Goal: Task Accomplishment & Management: Manage account settings

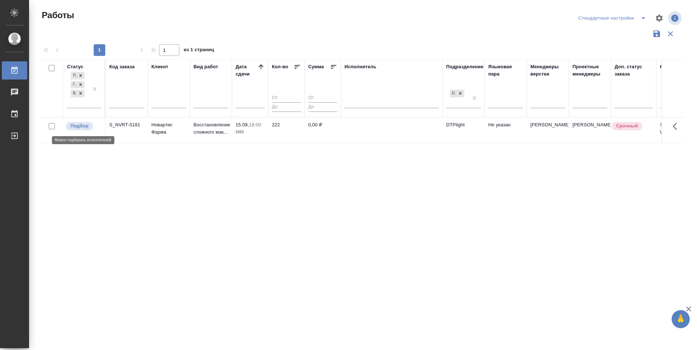
click at [85, 127] on p "Подбор" at bounding box center [79, 125] width 18 height 7
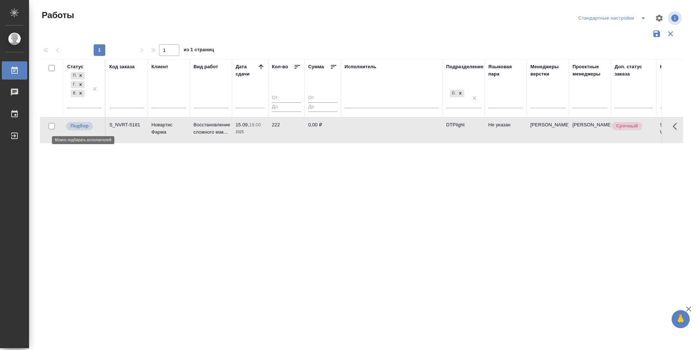
click at [85, 127] on p "Подбор" at bounding box center [79, 125] width 18 height 7
click at [79, 123] on p "Подбор" at bounding box center [79, 125] width 18 height 7
click at [80, 124] on p "Подбор" at bounding box center [79, 125] width 18 height 7
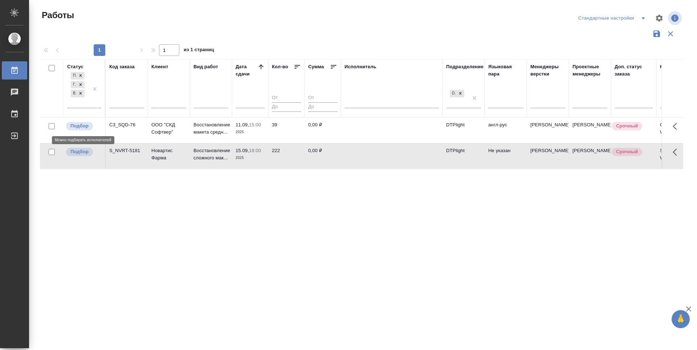
click at [79, 126] on p "Подбор" at bounding box center [79, 125] width 18 height 7
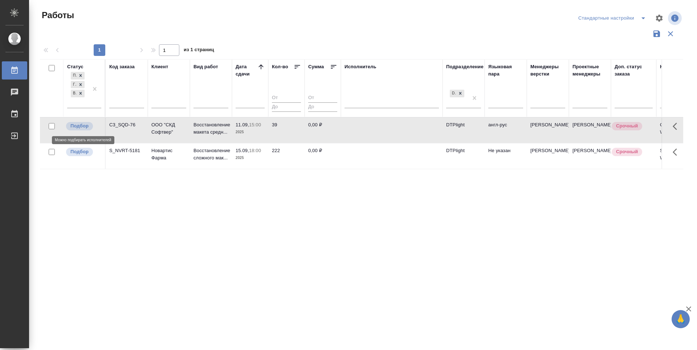
click at [79, 126] on p "Подбор" at bounding box center [79, 125] width 18 height 7
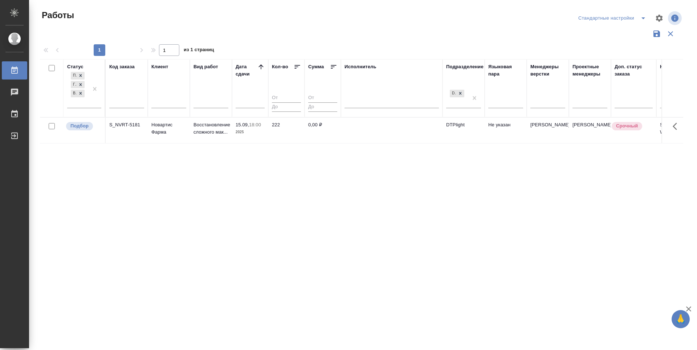
click at [360, 201] on div "Статус Подбор Готов к работе В работе Код заказа Клиент Вид работ [PERSON_NAME]…" at bounding box center [362, 190] width 644 height 262
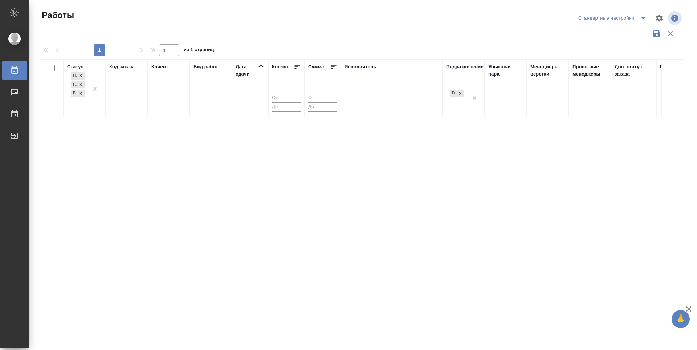
click at [309, 249] on div "Статус Подбор Готов к работе В работе Код заказа Клиент Вид работ [PERSON_NAME]…" at bounding box center [362, 190] width 644 height 262
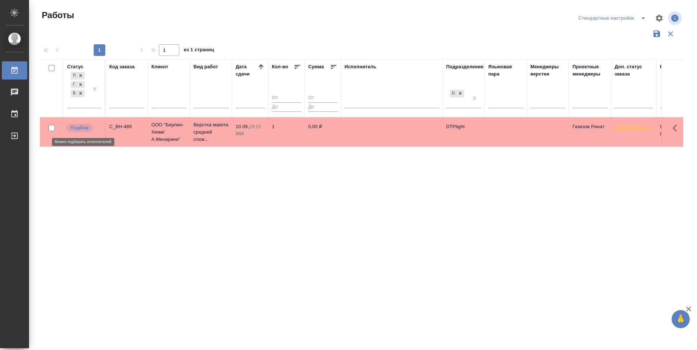
click at [80, 128] on p "Подбор" at bounding box center [79, 127] width 18 height 7
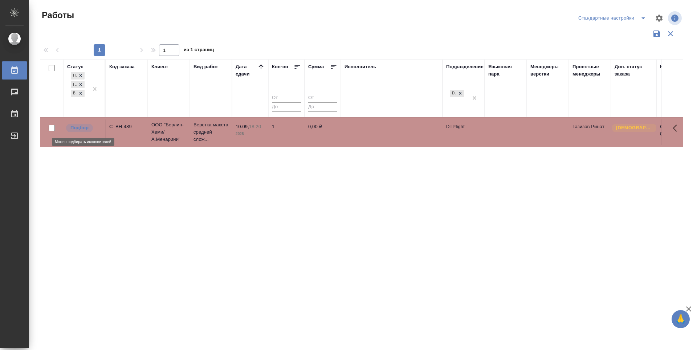
click at [80, 128] on p "Подбор" at bounding box center [79, 127] width 18 height 7
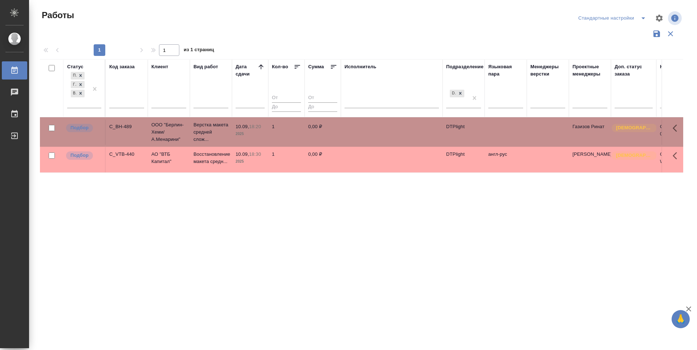
click at [268, 210] on div "Статус Подбор Готов к работе В работе Код заказа Клиент Вид работ Дата сдачи Ко…" at bounding box center [362, 190] width 644 height 262
click at [80, 127] on p "Подбор" at bounding box center [79, 127] width 18 height 7
click at [80, 155] on p "Подбор" at bounding box center [79, 155] width 18 height 7
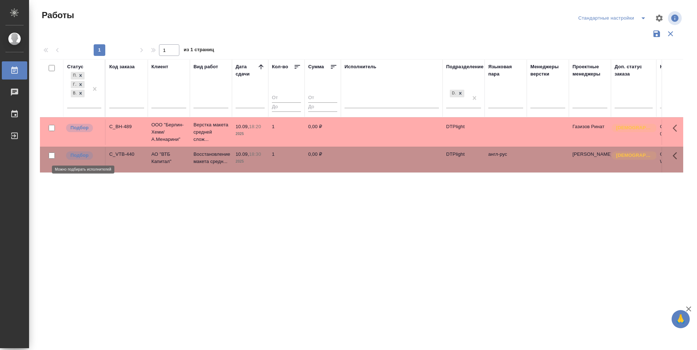
click at [80, 155] on p "Подбор" at bounding box center [79, 155] width 18 height 7
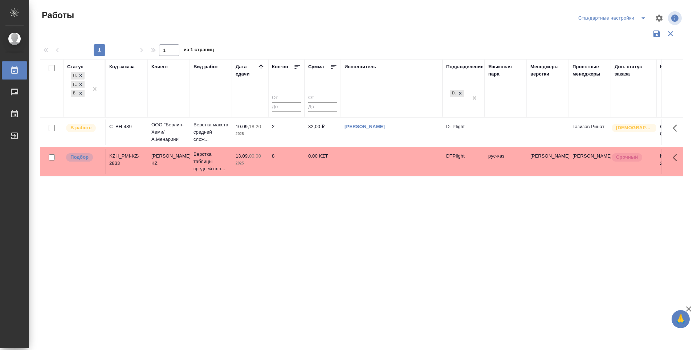
click at [308, 187] on div "Статус Подбор Готов к работе В работе Код заказа Клиент Вид работ Дата сдачи Ко…" at bounding box center [362, 190] width 644 height 262
click at [80, 159] on p "Подбор" at bounding box center [79, 157] width 18 height 7
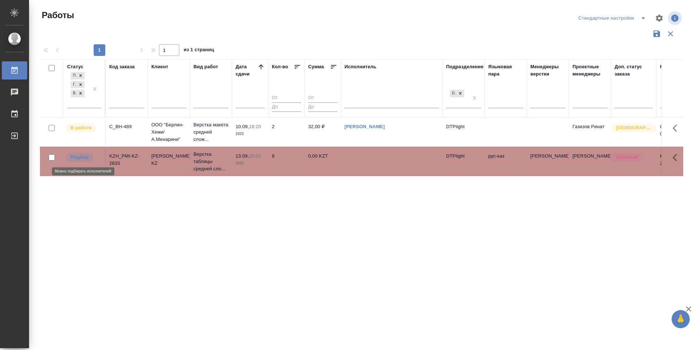
click at [80, 159] on p "Подбор" at bounding box center [79, 157] width 18 height 7
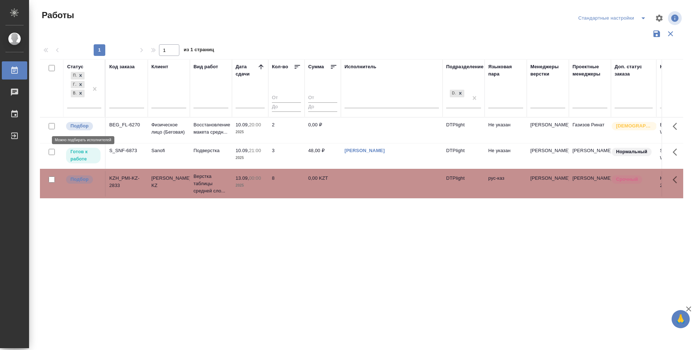
click at [83, 126] on p "Подбор" at bounding box center [79, 125] width 18 height 7
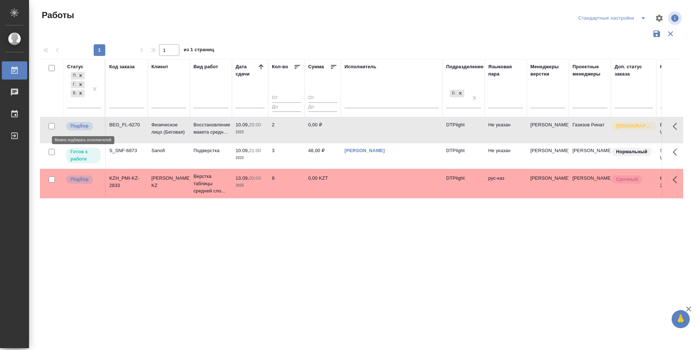
click at [83, 126] on p "Подбор" at bounding box center [79, 125] width 18 height 7
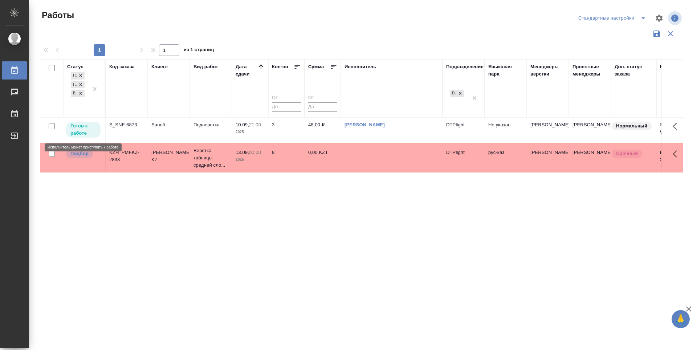
click at [83, 129] on p "Готов к работе" at bounding box center [83, 129] width 26 height 15
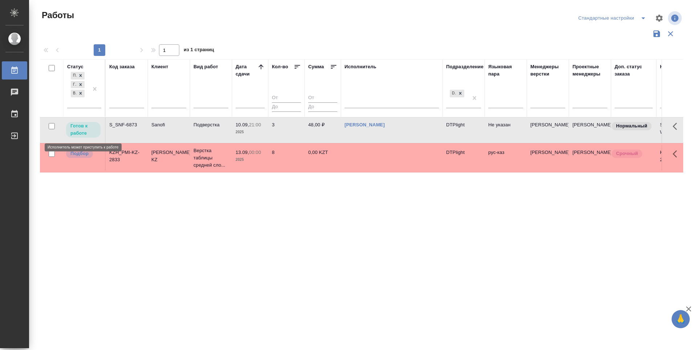
click at [83, 129] on p "Готов к работе" at bounding box center [83, 129] width 26 height 15
click at [250, 195] on div "Статус Подбор Готов к работе В работе Код заказа Клиент Вид работ Дата сдачи Ко…" at bounding box center [362, 190] width 644 height 262
click at [85, 152] on p "Подбор" at bounding box center [79, 153] width 18 height 7
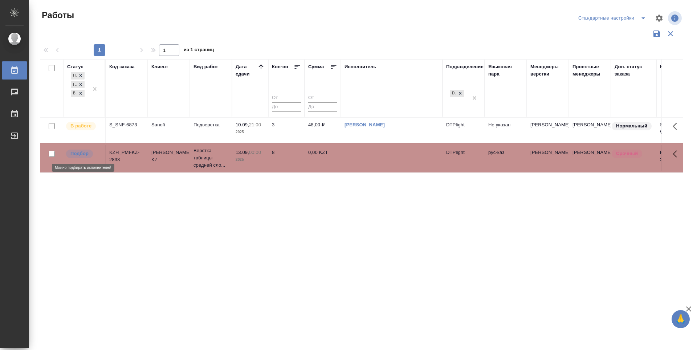
click at [85, 152] on p "Подбор" at bounding box center [79, 153] width 18 height 7
click at [288, 227] on div "Статус Подбор Готов к работе В работе Код заказа Клиент Вид работ Дата сдачи Ко…" at bounding box center [362, 190] width 644 height 262
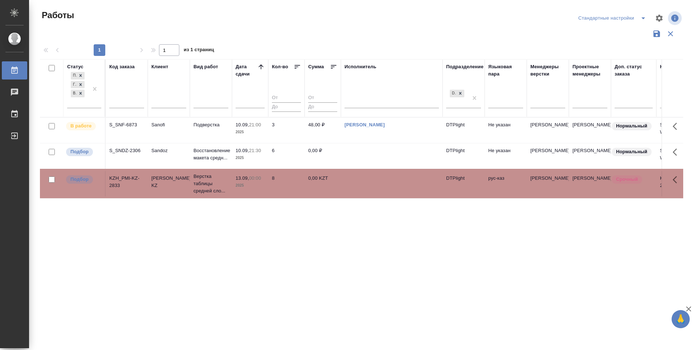
click at [179, 270] on div "Статус Подбор Готов к работе В работе Код заказа Клиент Вид работ Дата сдачи Ко…" at bounding box center [362, 190] width 644 height 262
click at [80, 147] on div "Подбор" at bounding box center [83, 152] width 36 height 10
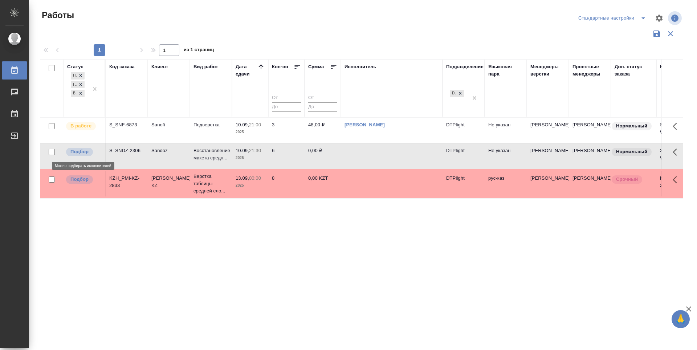
click at [80, 147] on div "Подбор" at bounding box center [83, 152] width 36 height 10
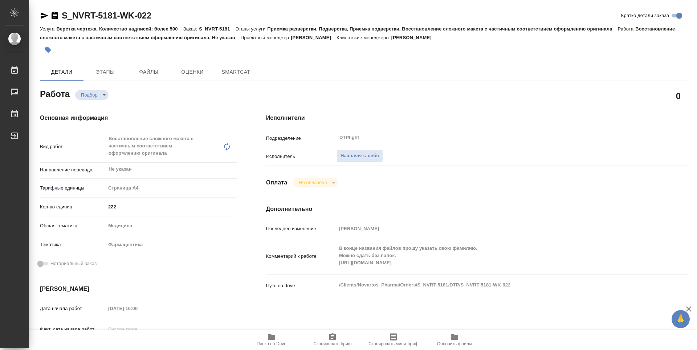
type textarea "x"
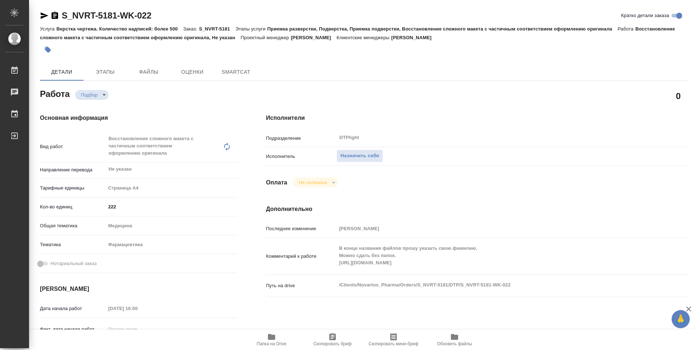
type textarea "x"
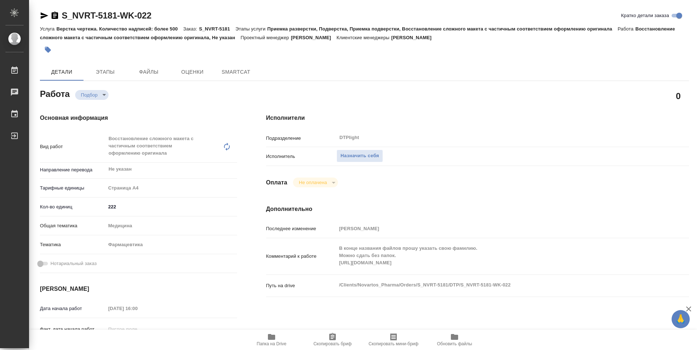
type textarea "x"
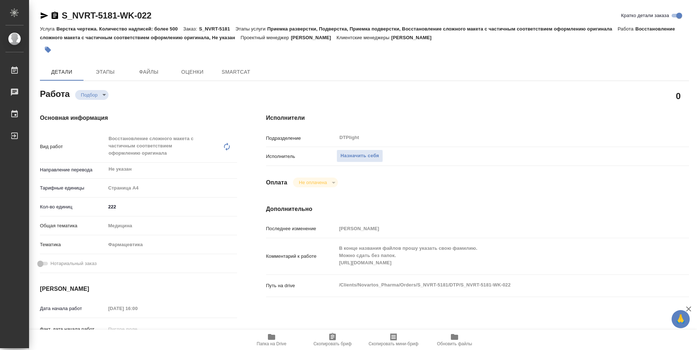
type textarea "x"
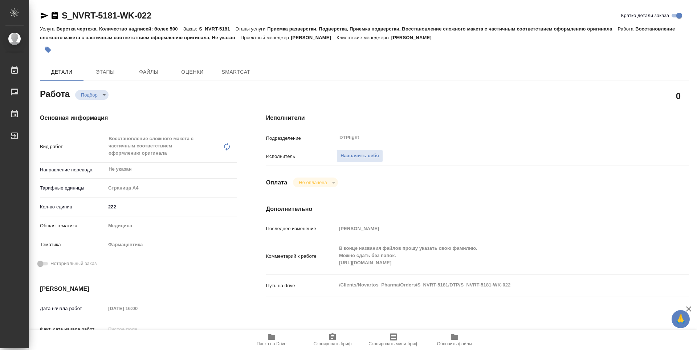
type textarea "x"
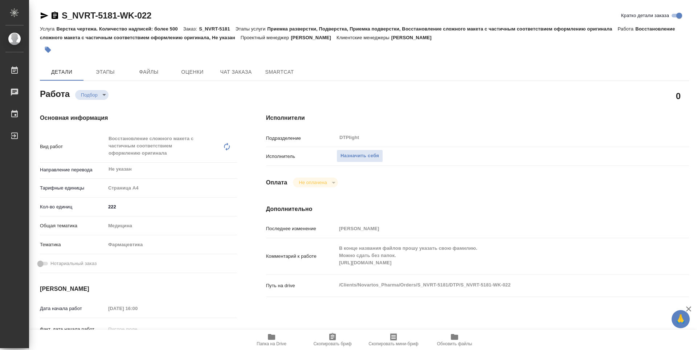
type textarea "x"
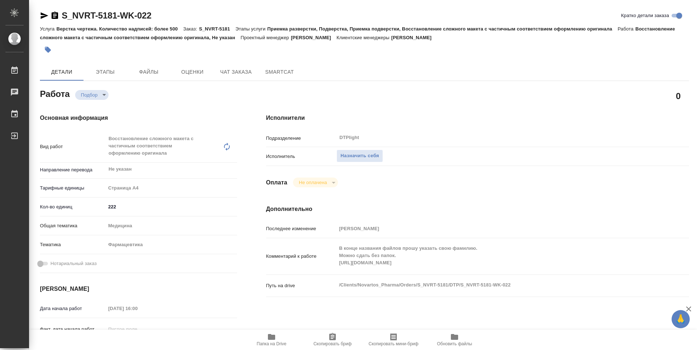
type textarea "x"
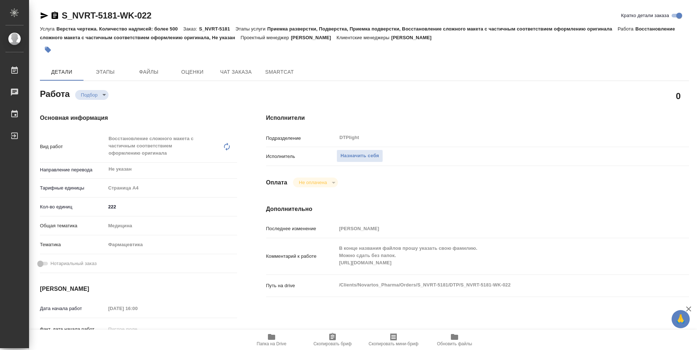
type textarea "x"
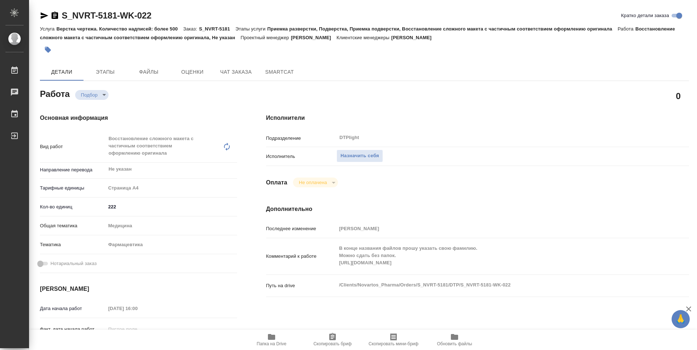
click at [280, 341] on span "Папка на Drive" at bounding box center [272, 340] width 52 height 14
type textarea "x"
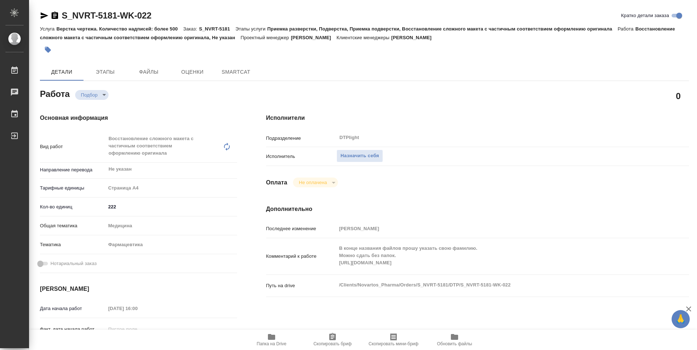
type textarea "x"
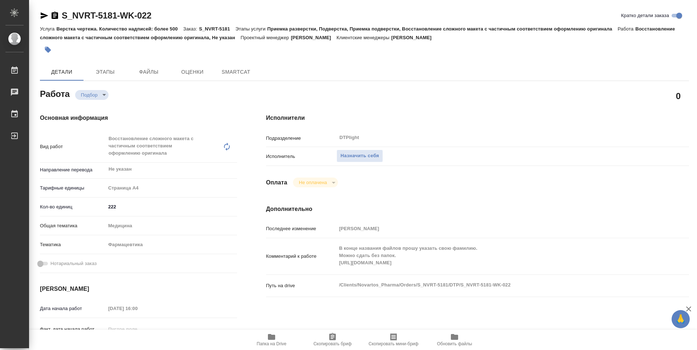
type textarea "x"
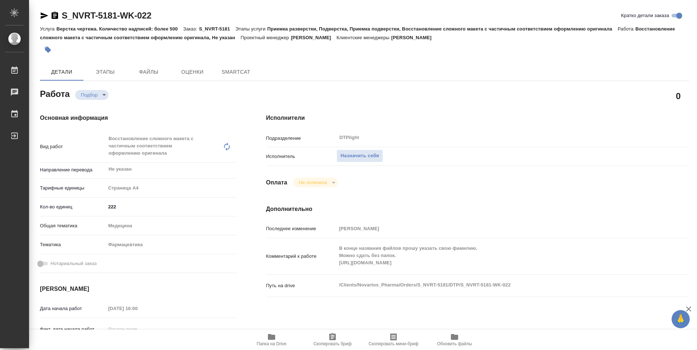
type textarea "x"
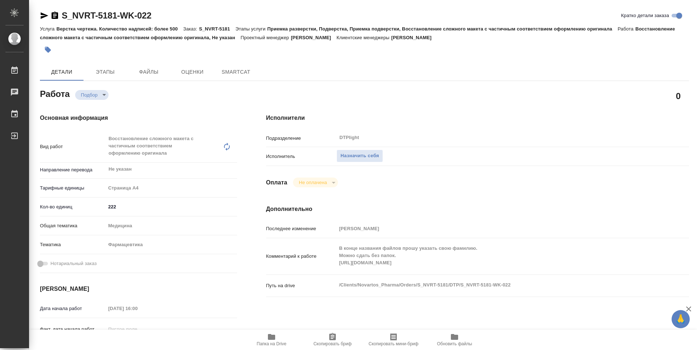
type textarea "x"
click at [276, 337] on span "Папка на Drive" at bounding box center [272, 340] width 52 height 14
type textarea "x"
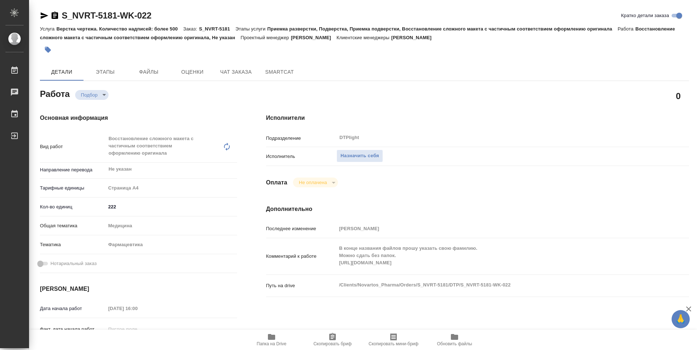
type textarea "x"
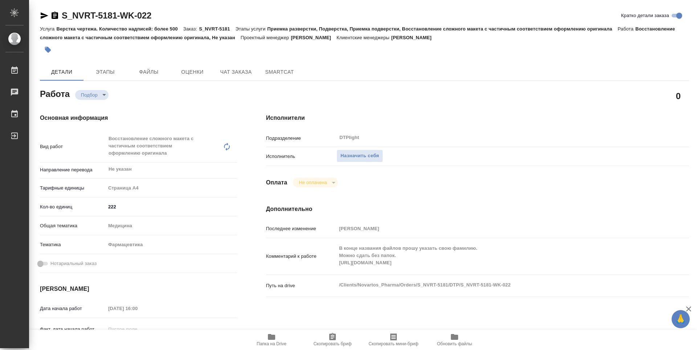
type textarea "x"
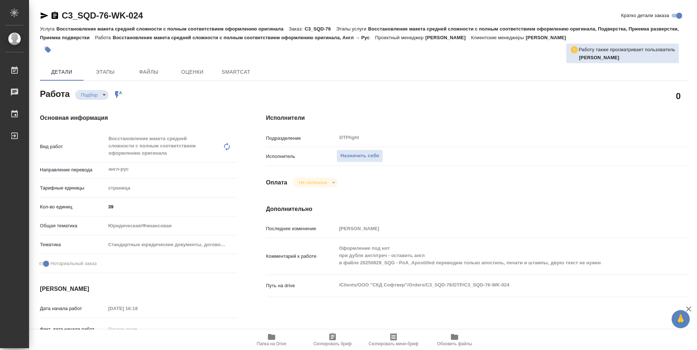
type textarea "x"
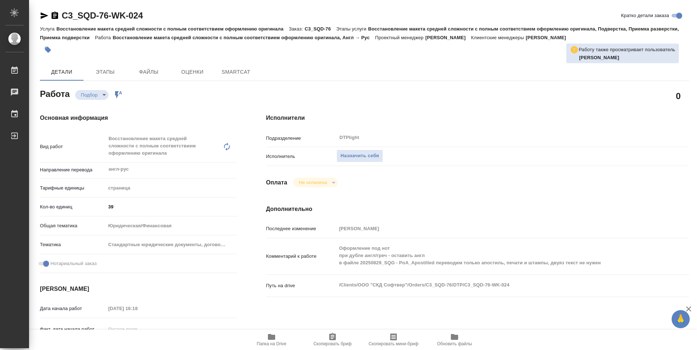
type textarea "x"
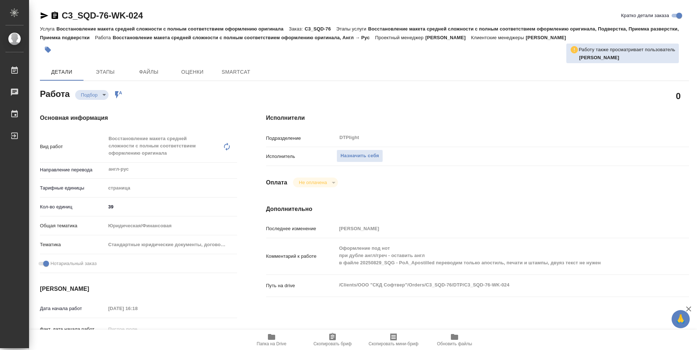
type textarea "x"
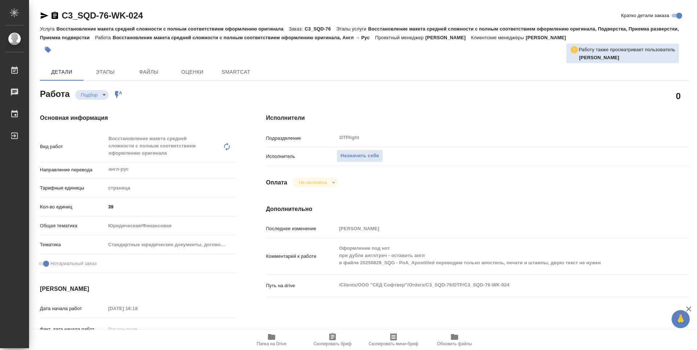
type textarea "x"
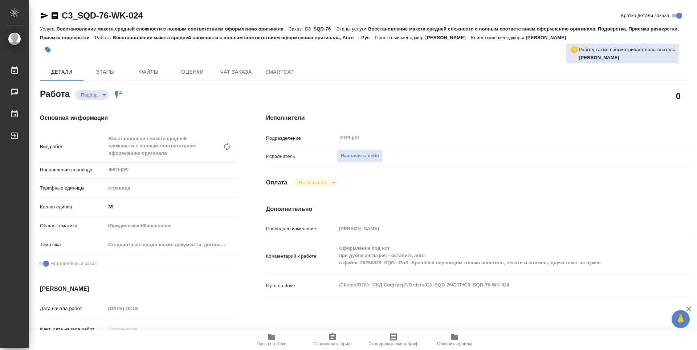
type textarea "x"
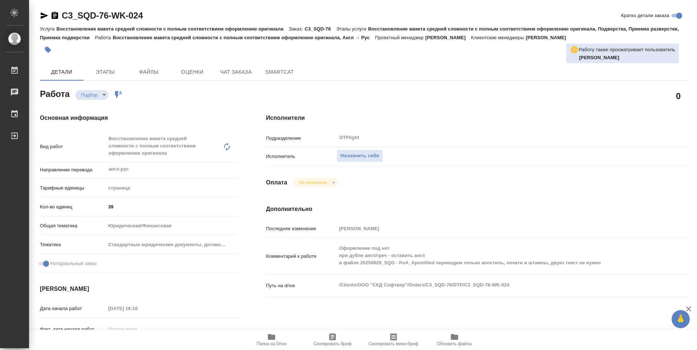
type textarea "x"
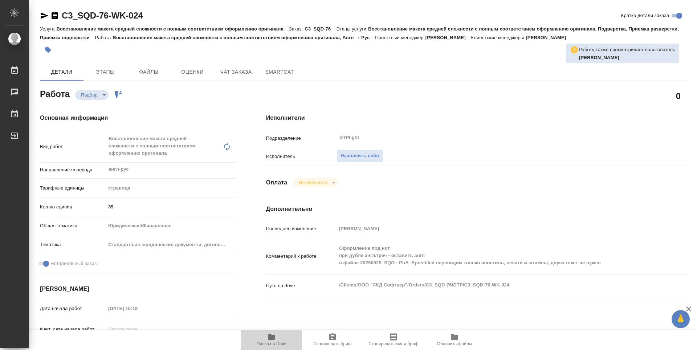
click at [270, 336] on icon "button" at bounding box center [271, 337] width 7 height 6
type textarea "x"
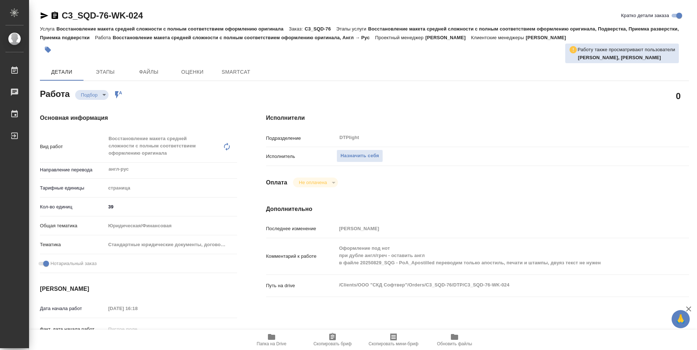
type textarea "x"
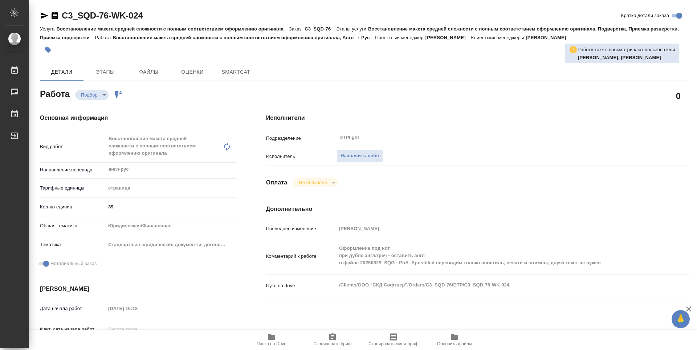
type textarea "x"
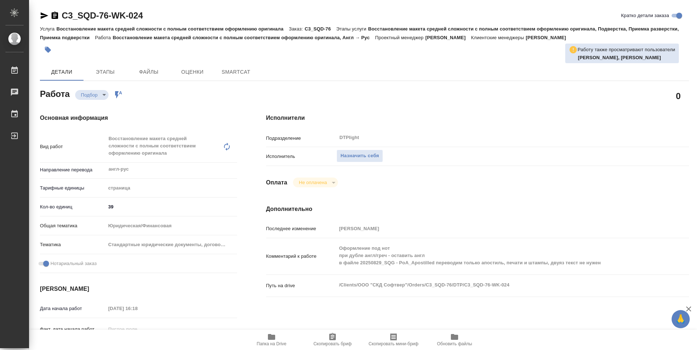
type textarea "x"
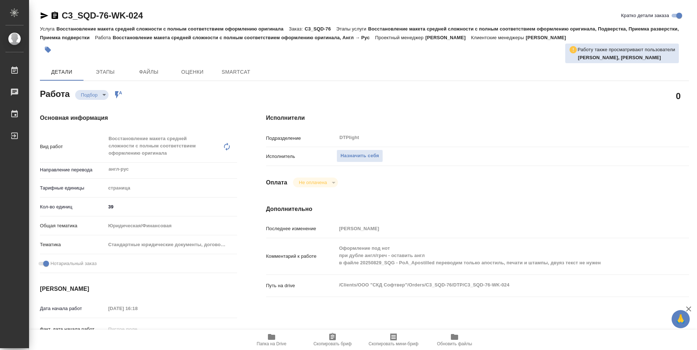
type textarea "x"
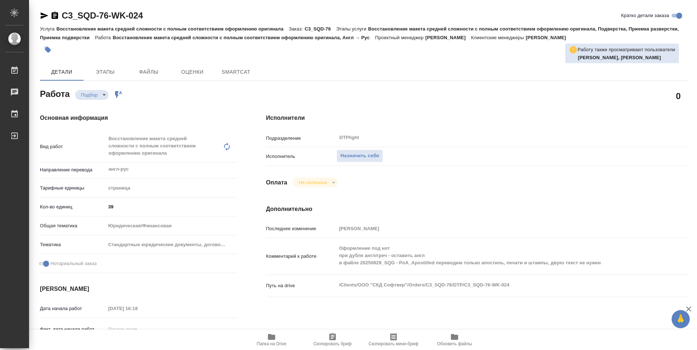
type textarea "x"
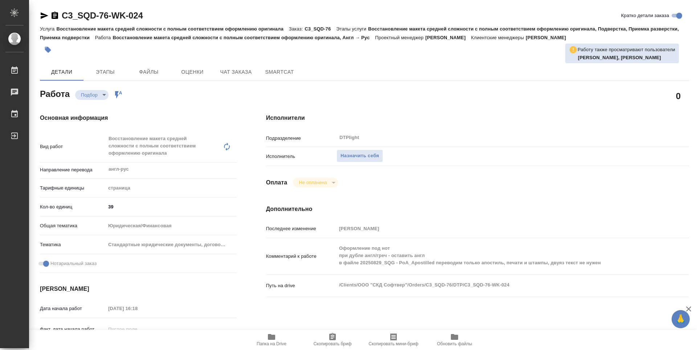
type textarea "x"
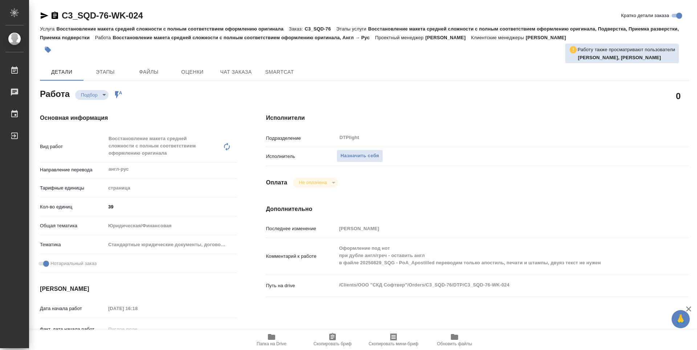
type textarea "x"
click at [442, 122] on h4 "Исполнители" at bounding box center [477, 118] width 423 height 9
type textarea "x"
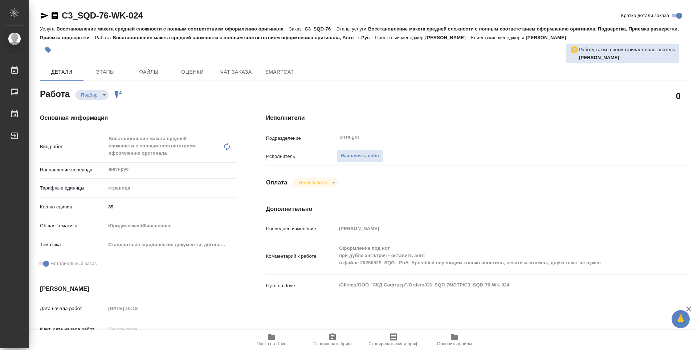
type textarea "x"
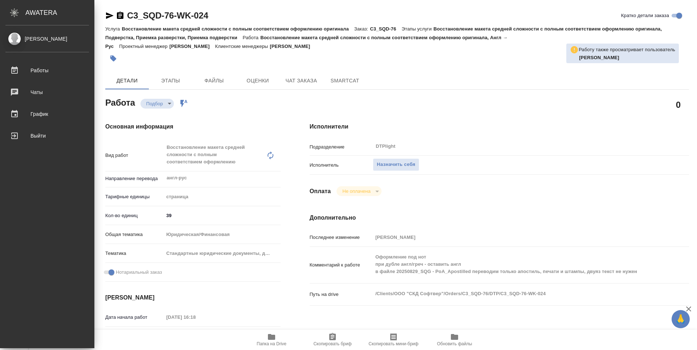
type textarea "x"
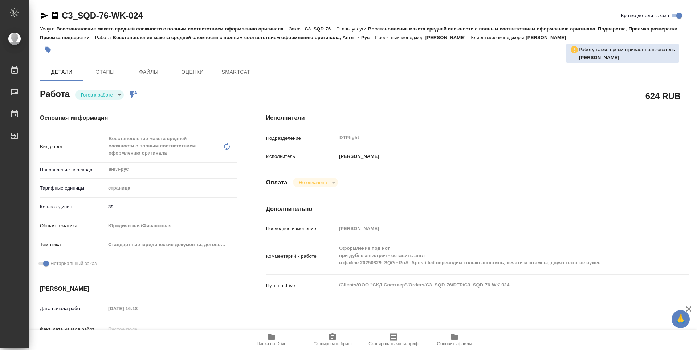
type textarea "x"
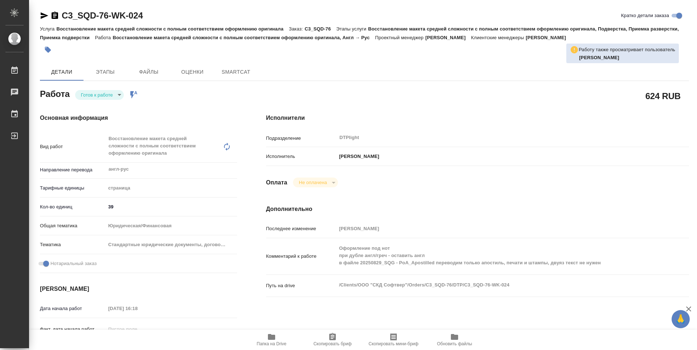
type textarea "x"
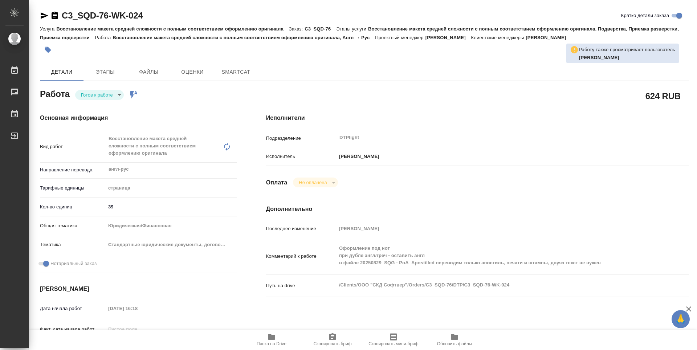
type textarea "x"
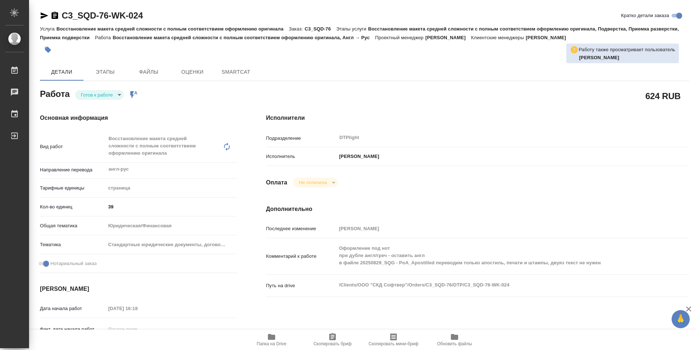
type textarea "x"
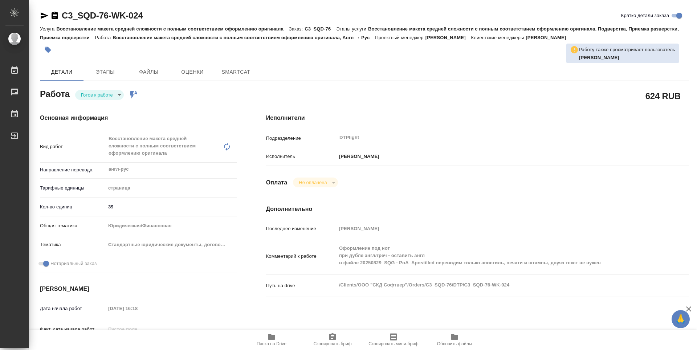
type textarea "x"
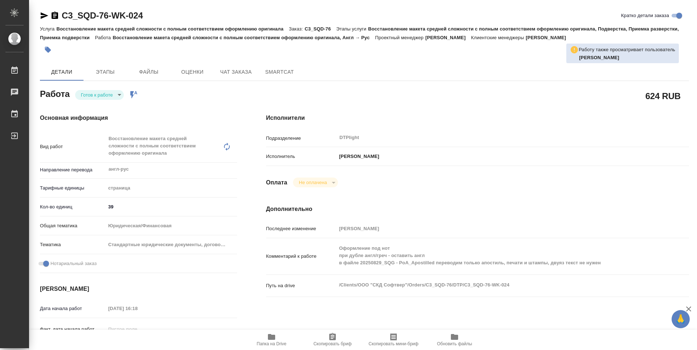
type textarea "x"
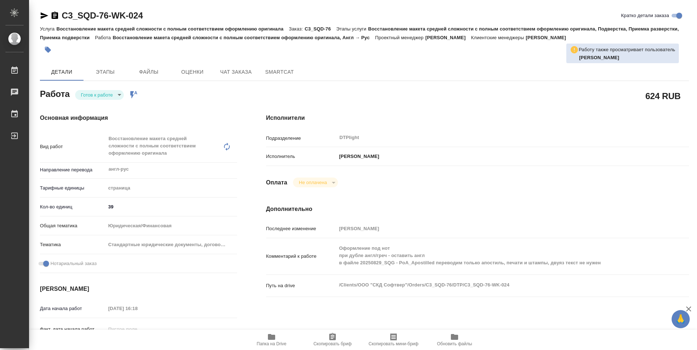
type textarea "x"
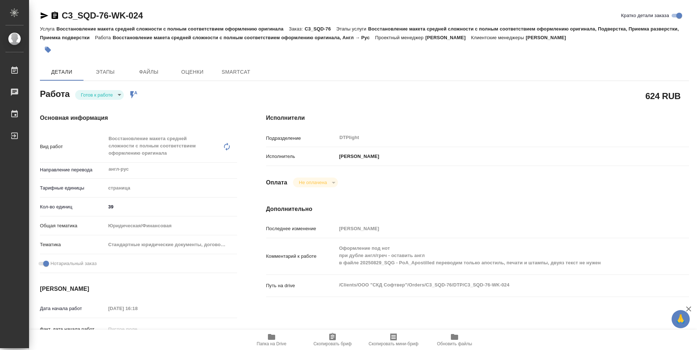
type textarea "x"
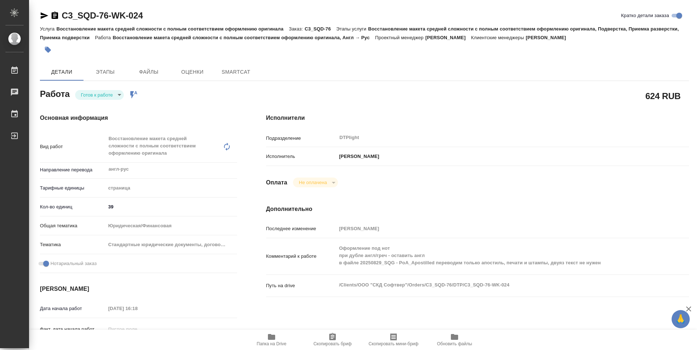
type textarea "x"
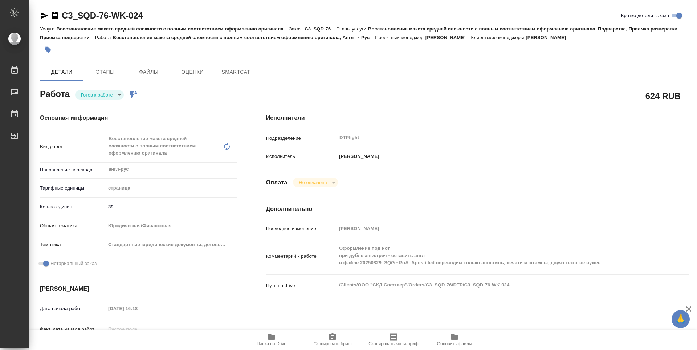
type textarea "x"
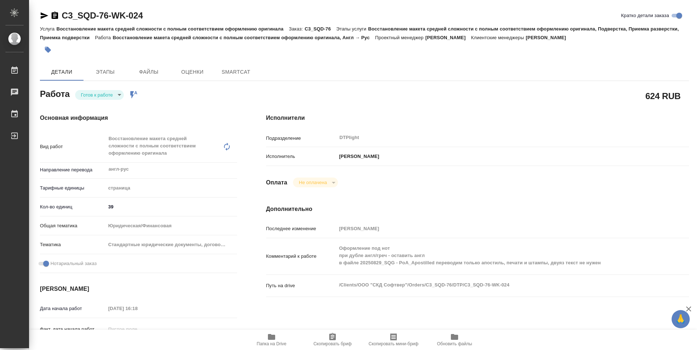
type textarea "x"
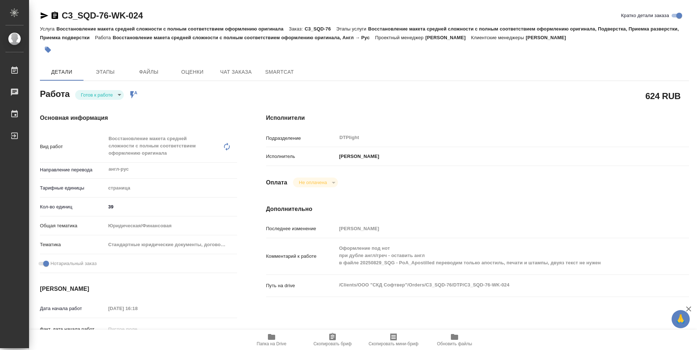
type textarea "x"
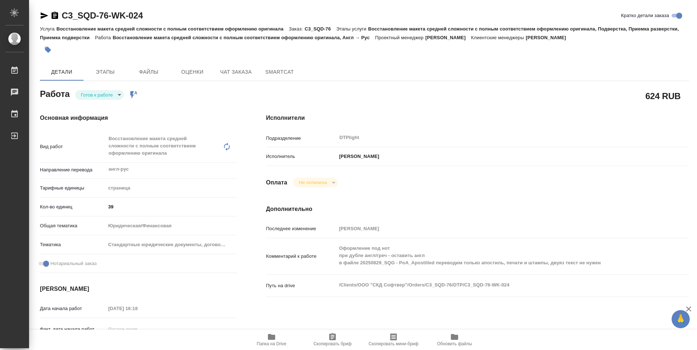
type textarea "x"
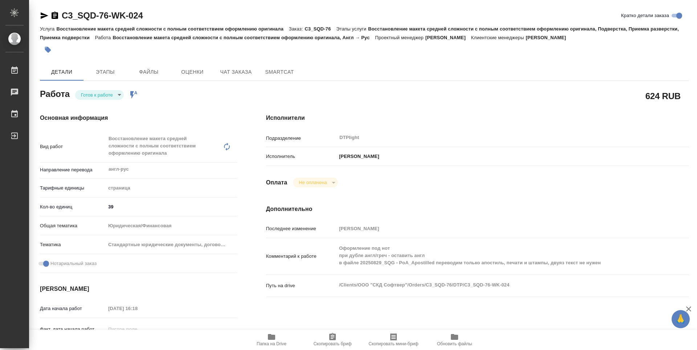
type textarea "x"
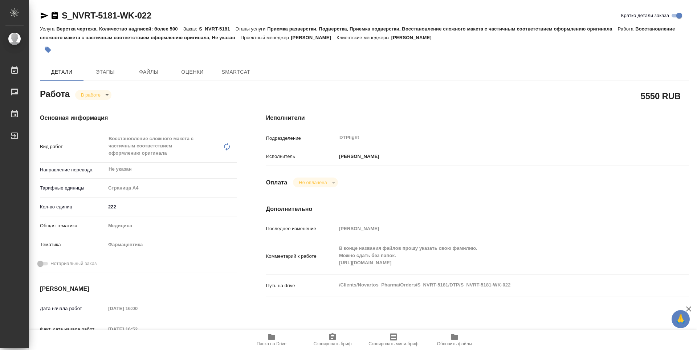
type textarea "x"
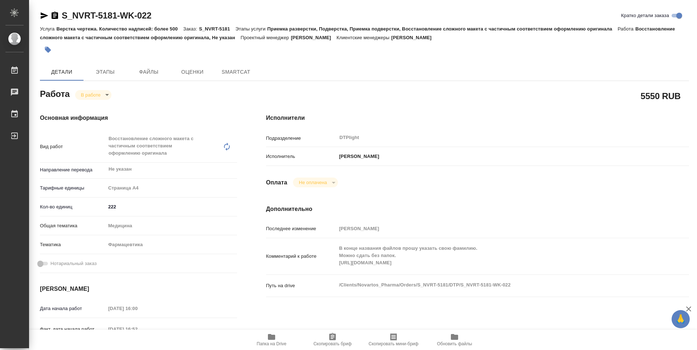
type textarea "x"
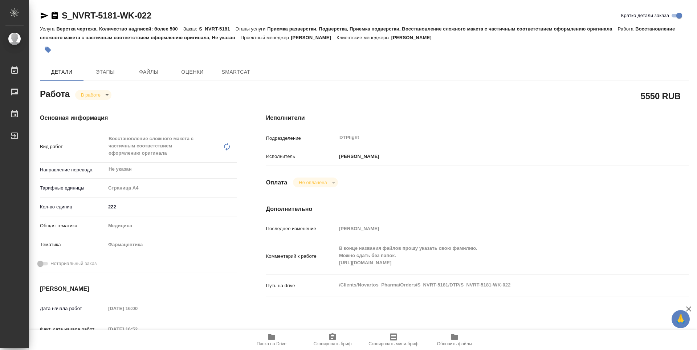
type textarea "x"
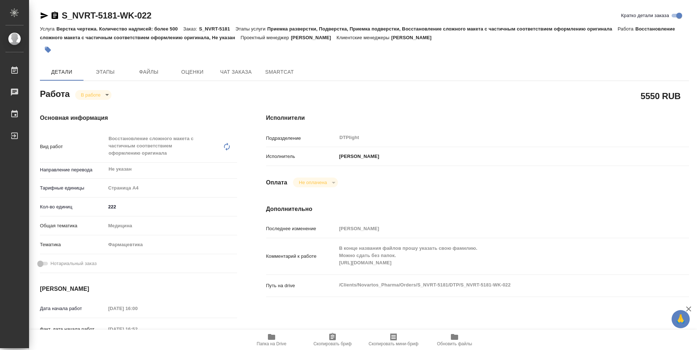
type textarea "x"
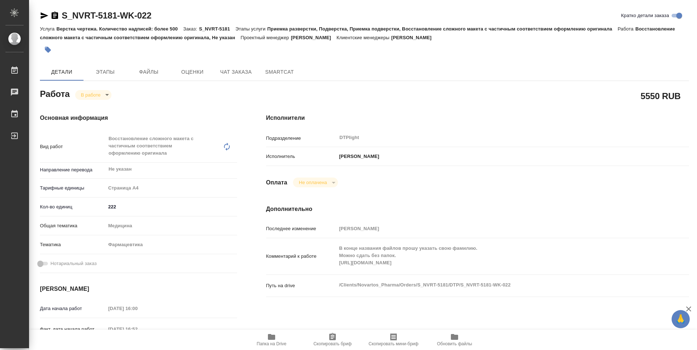
type textarea "x"
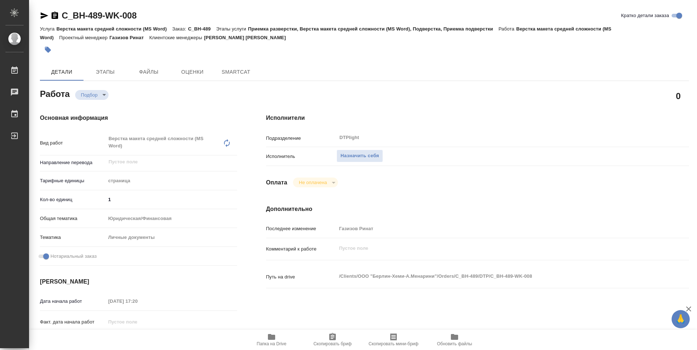
type textarea "x"
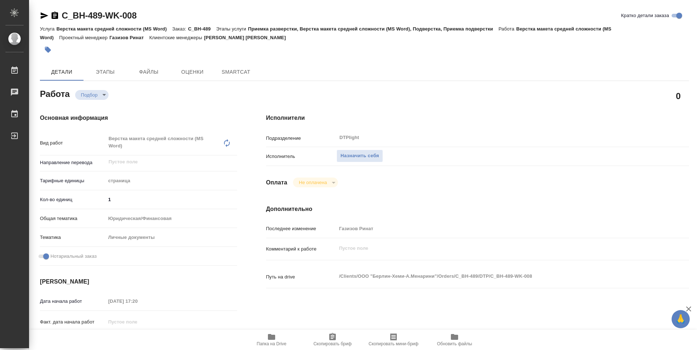
type textarea "x"
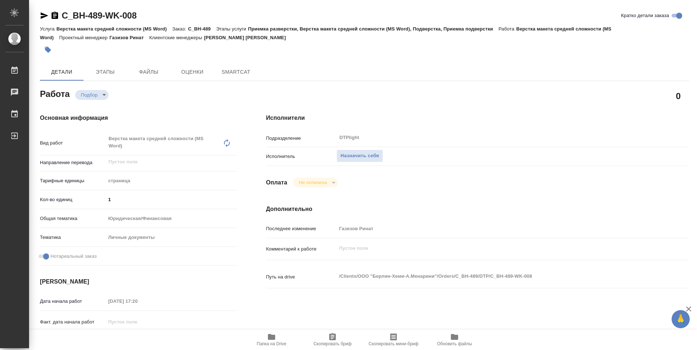
type textarea "x"
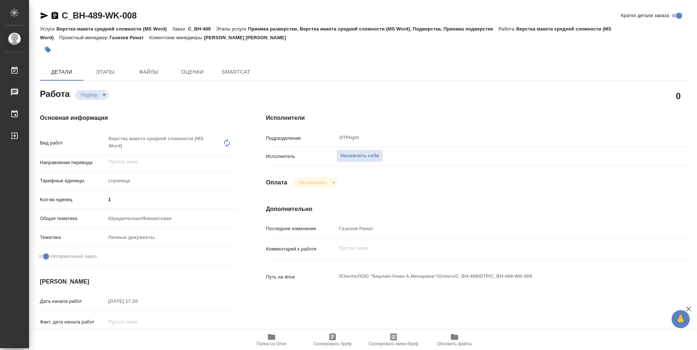
type textarea "x"
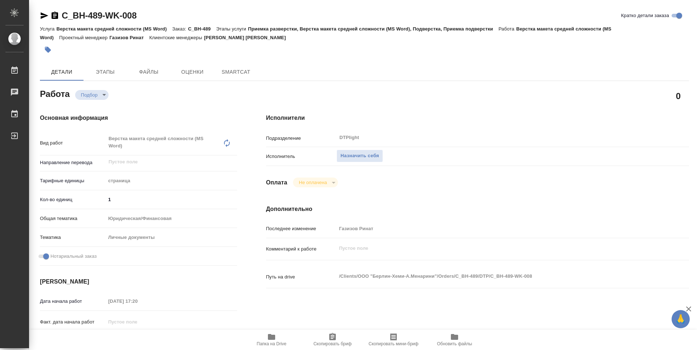
type textarea "x"
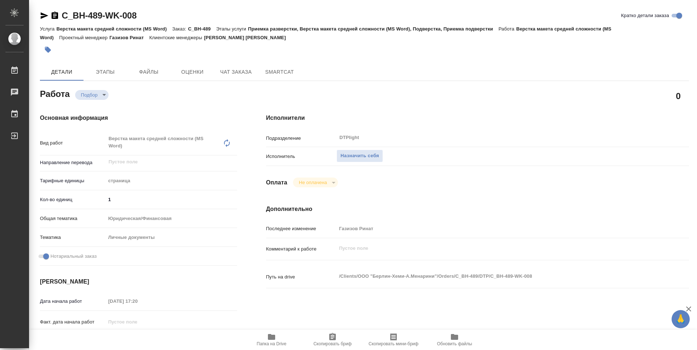
type textarea "x"
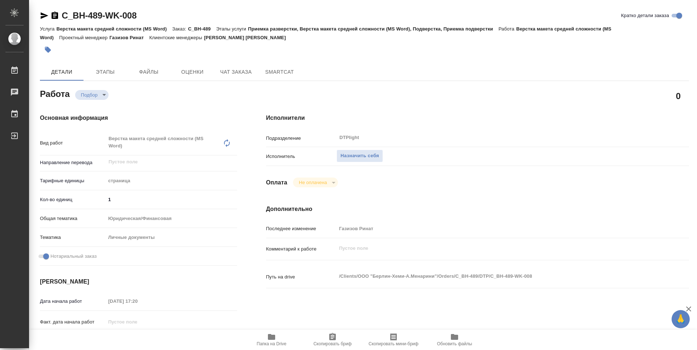
click at [273, 337] on icon "button" at bounding box center [271, 337] width 7 height 6
type textarea "x"
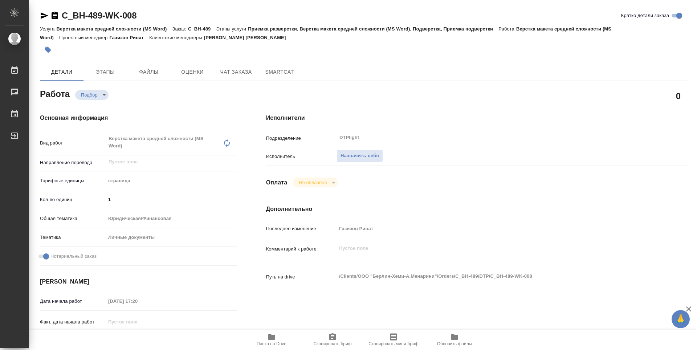
type textarea "x"
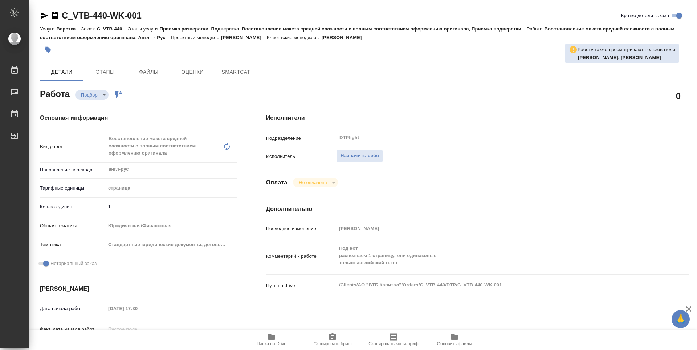
type textarea "x"
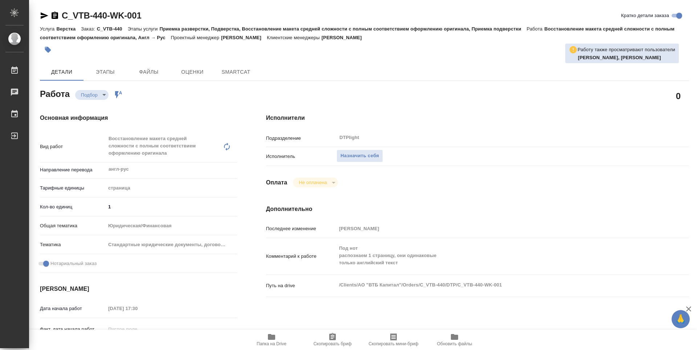
type textarea "x"
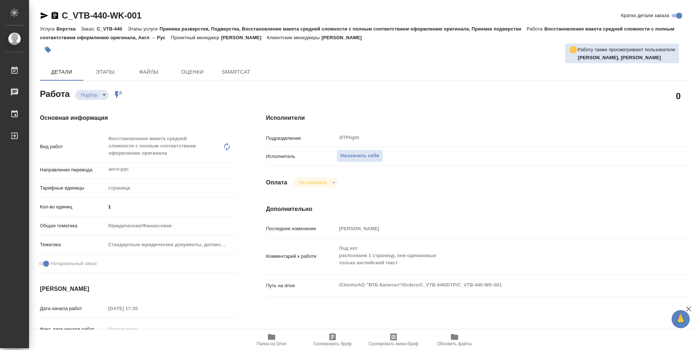
type textarea "x"
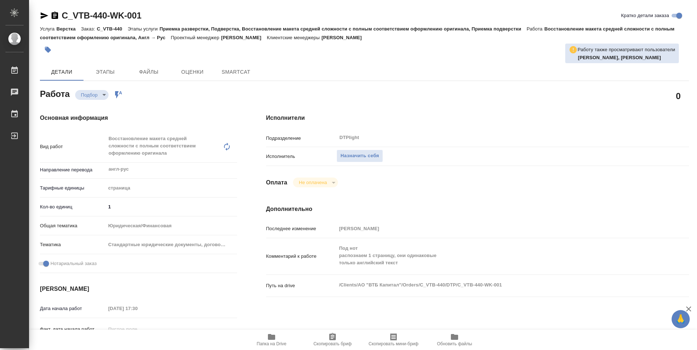
type textarea "x"
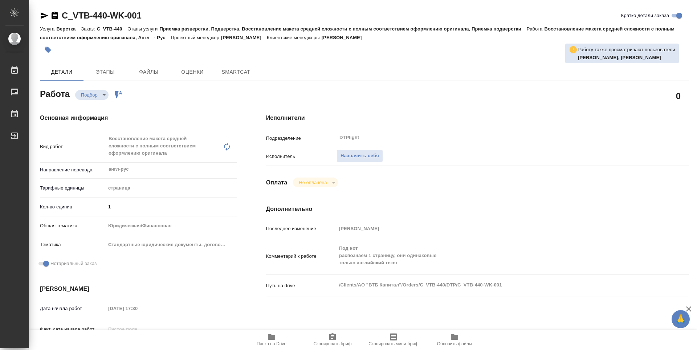
type textarea "x"
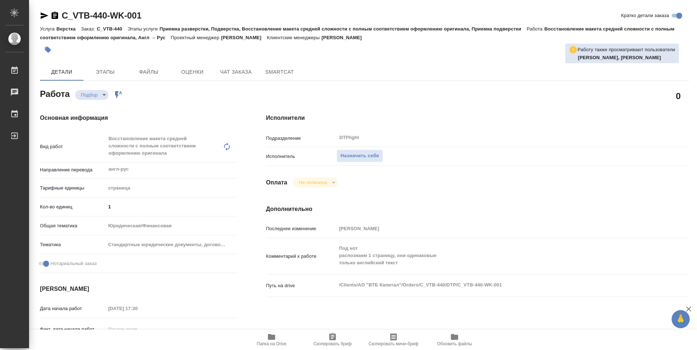
type textarea "x"
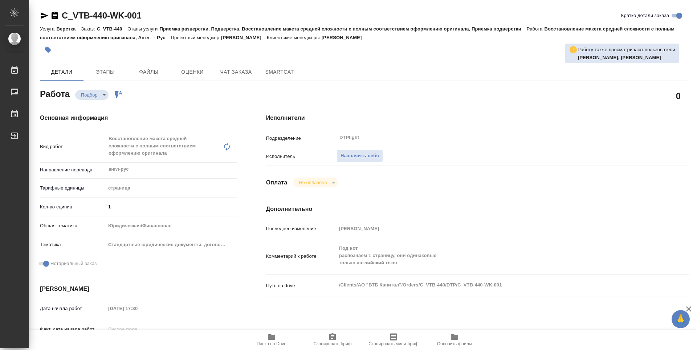
type textarea "x"
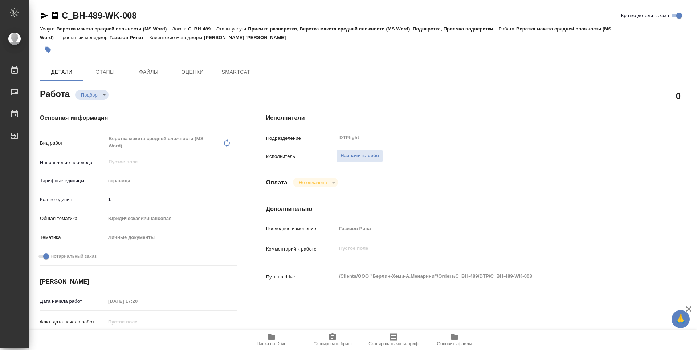
type textarea "x"
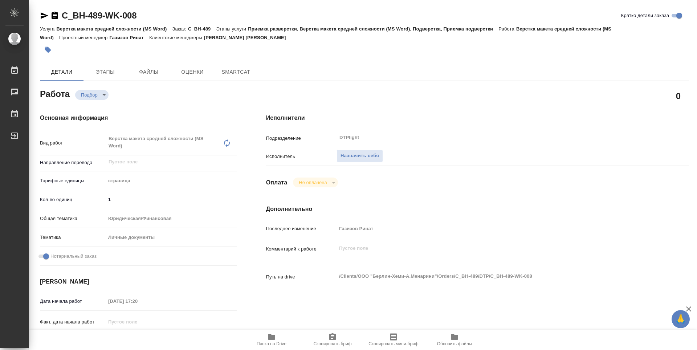
type textarea "x"
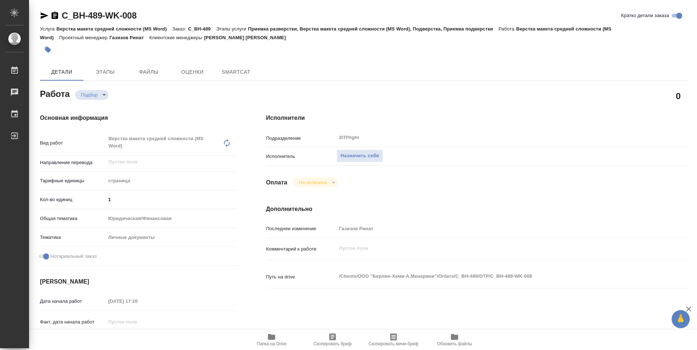
type textarea "x"
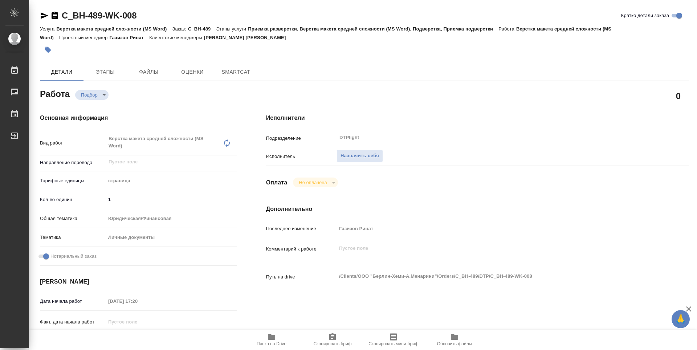
type textarea "x"
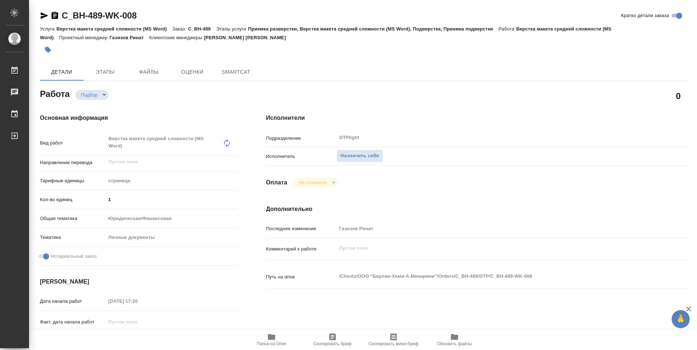
type textarea "x"
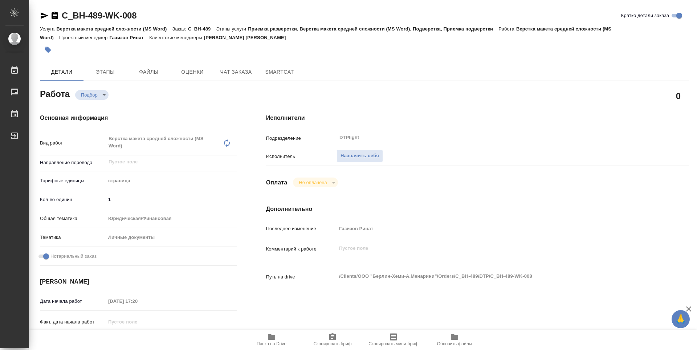
type textarea "x"
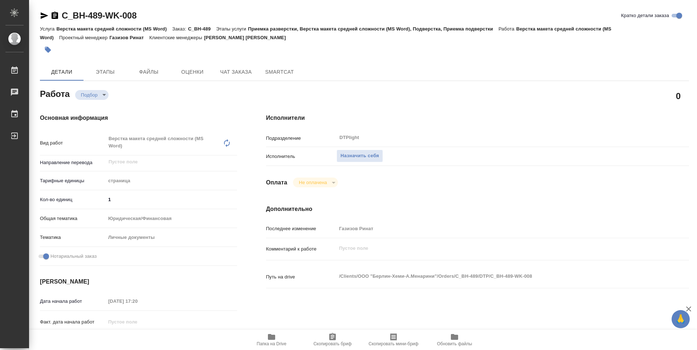
type textarea "x"
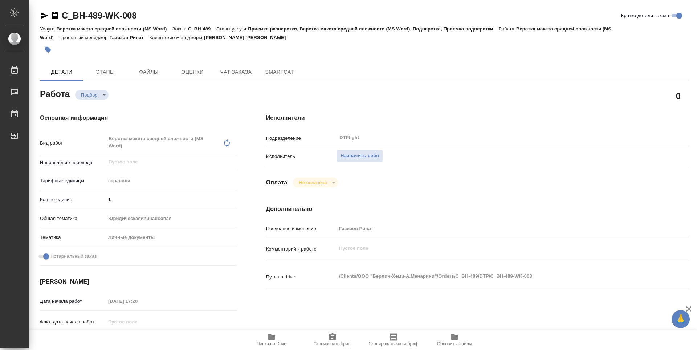
click at [270, 341] on icon "button" at bounding box center [271, 337] width 9 height 9
click at [361, 157] on span "Назначить себя" at bounding box center [360, 156] width 39 height 8
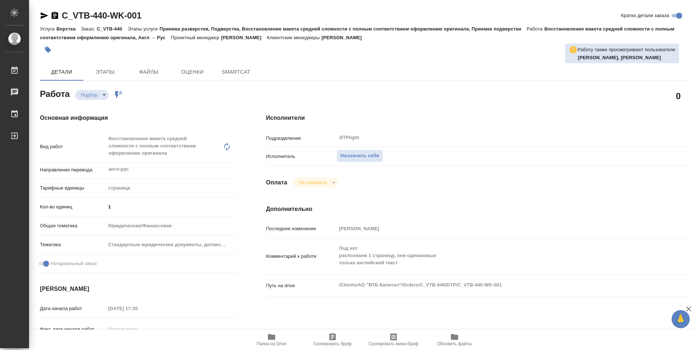
type textarea "x"
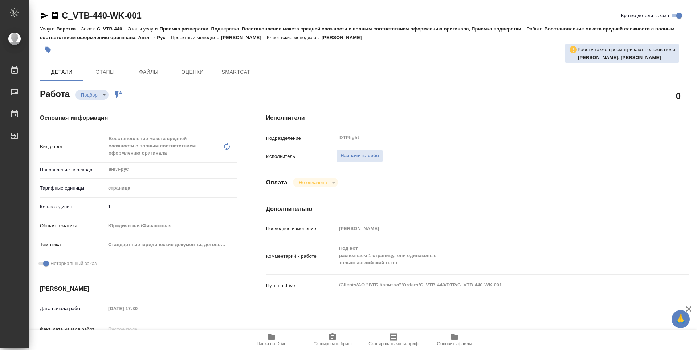
type textarea "x"
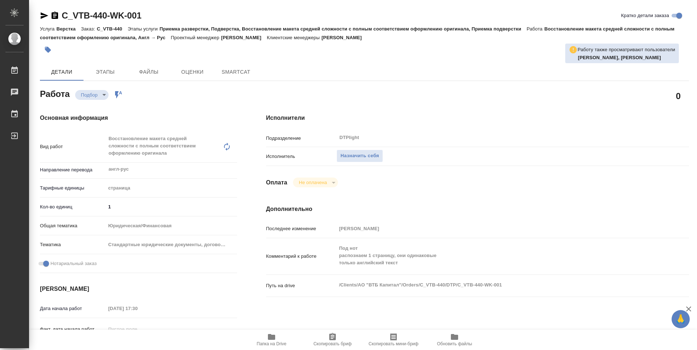
type textarea "x"
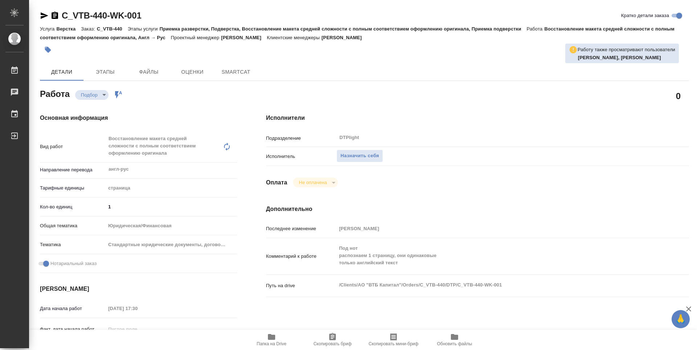
type textarea "x"
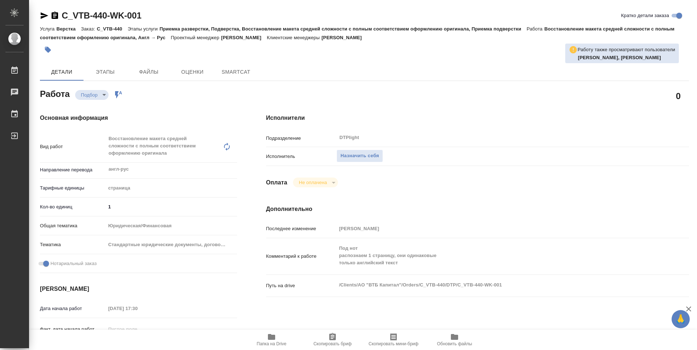
type textarea "x"
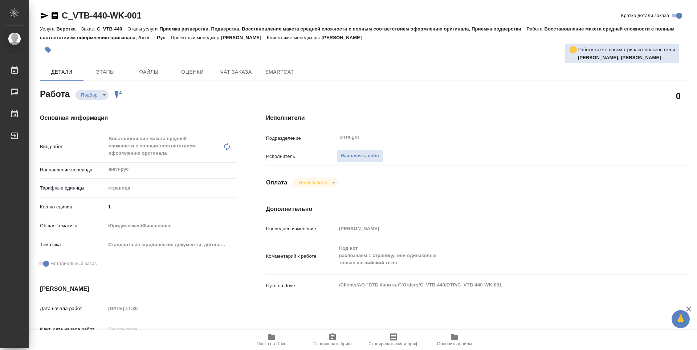
type textarea "x"
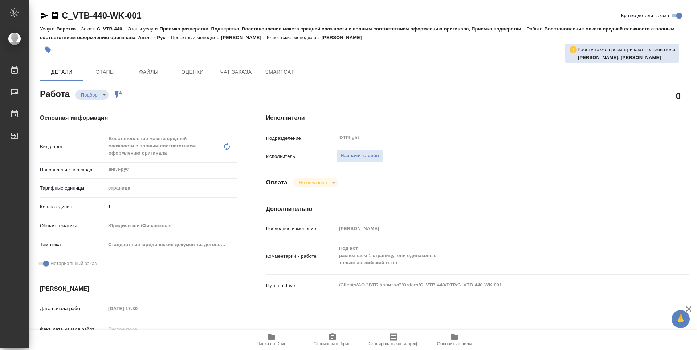
type textarea "x"
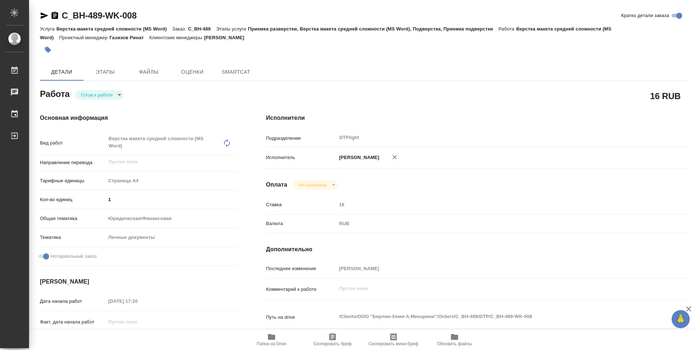
type textarea "x"
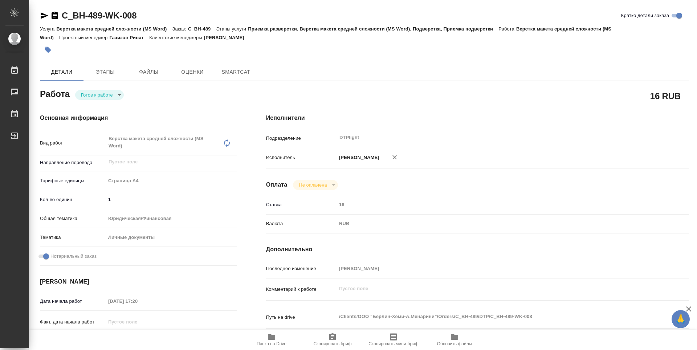
type textarea "x"
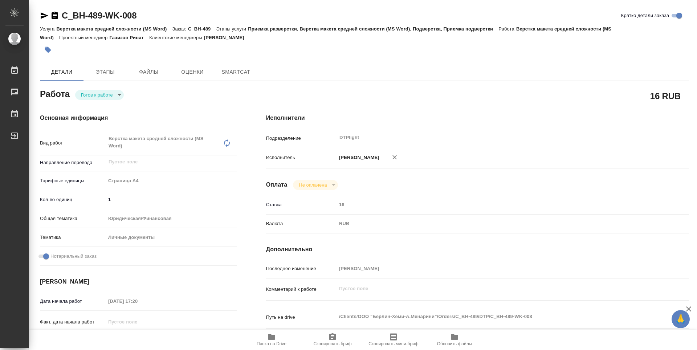
type textarea "x"
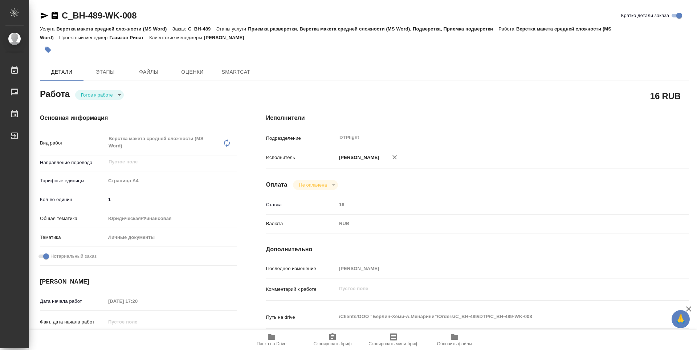
type textarea "x"
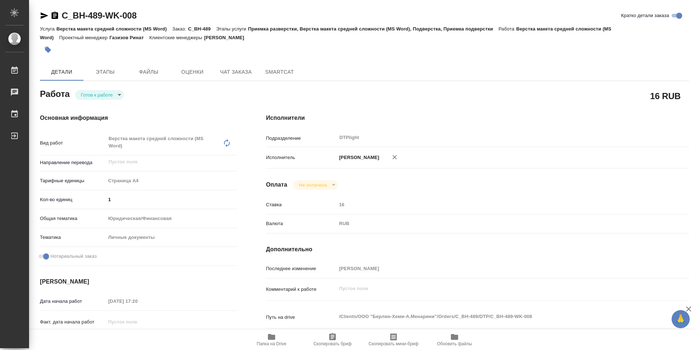
type textarea "x"
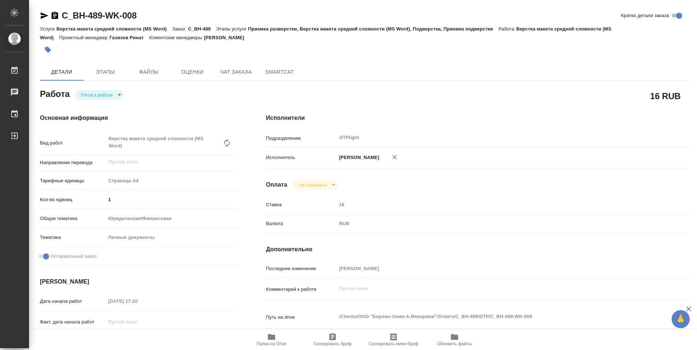
click at [44, 15] on icon "button" at bounding box center [45, 15] width 8 height 7
type textarea "x"
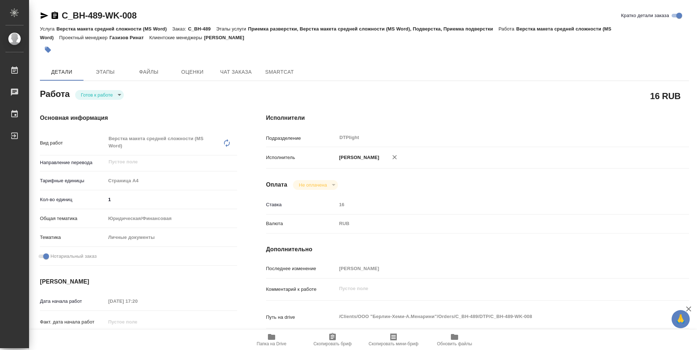
type textarea "x"
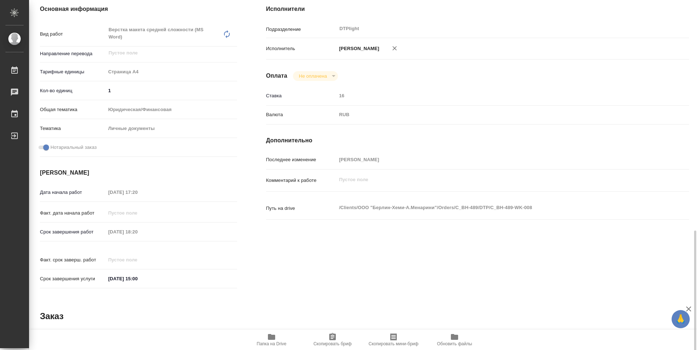
scroll to position [73, 0]
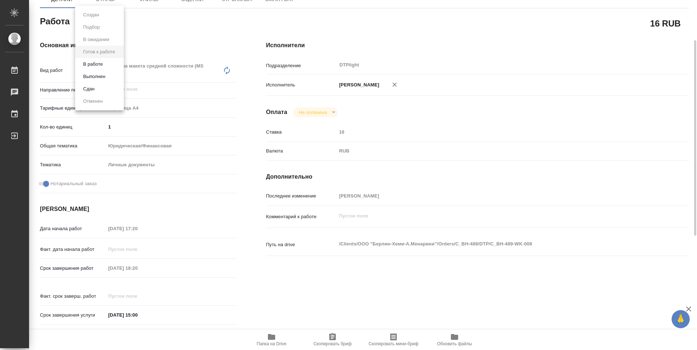
click at [86, 25] on body "🙏 .cls-1 fill:#fff; AWATERA Zubakova Viktoriya Работы 0 Чаты График Выйти C_BH-…" at bounding box center [348, 175] width 697 height 350
click at [101, 63] on button "В работе" at bounding box center [93, 64] width 24 height 8
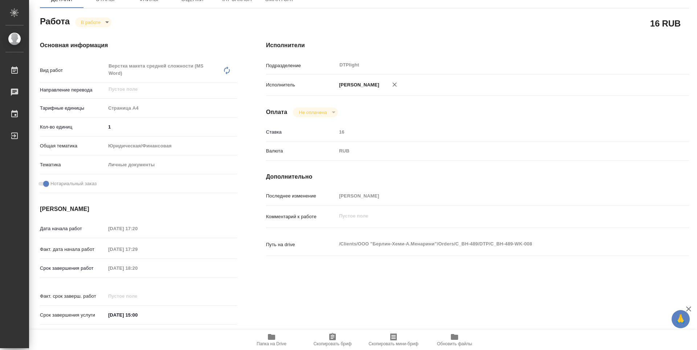
type textarea "x"
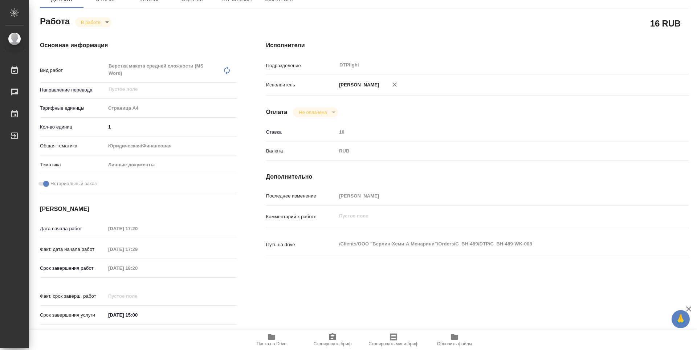
type textarea "x"
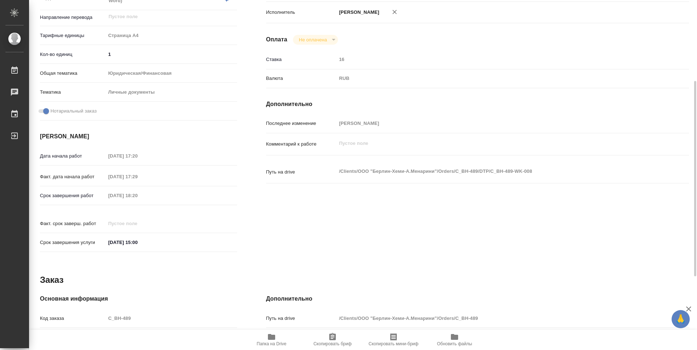
type textarea "x"
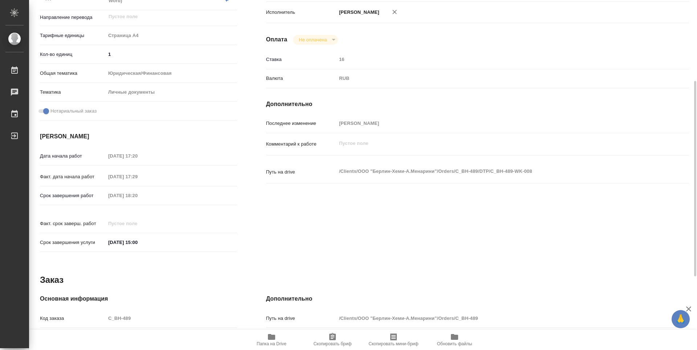
scroll to position [0, 0]
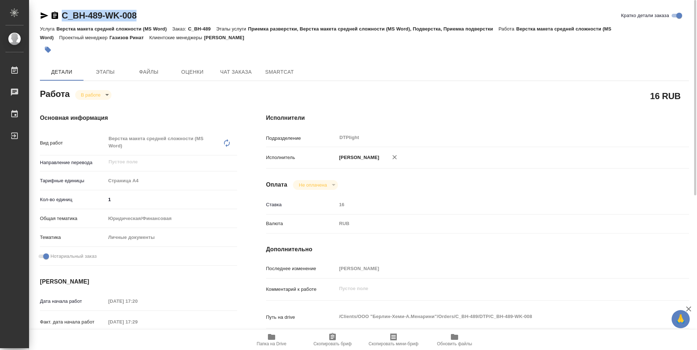
drag, startPoint x: 150, startPoint y: 11, endPoint x: 57, endPoint y: 12, distance: 93.3
click at [57, 12] on div "C_BH-489-WK-008 Кратко детали заказа" at bounding box center [364, 16] width 649 height 12
copy link "C_BH-489-WK-008"
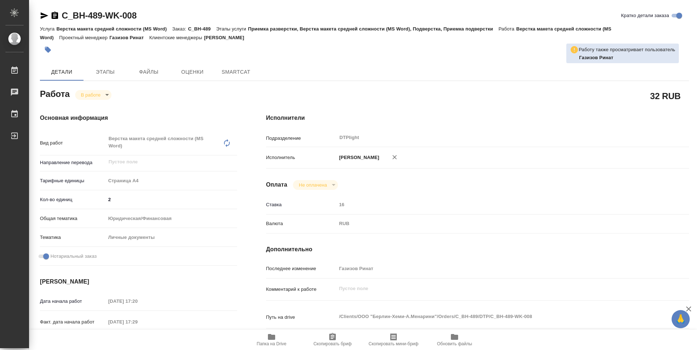
type textarea "x"
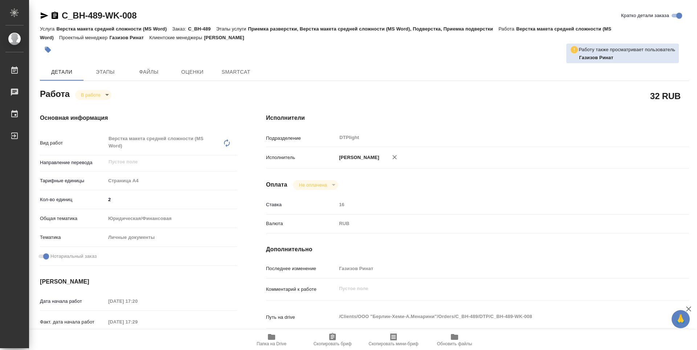
type textarea "x"
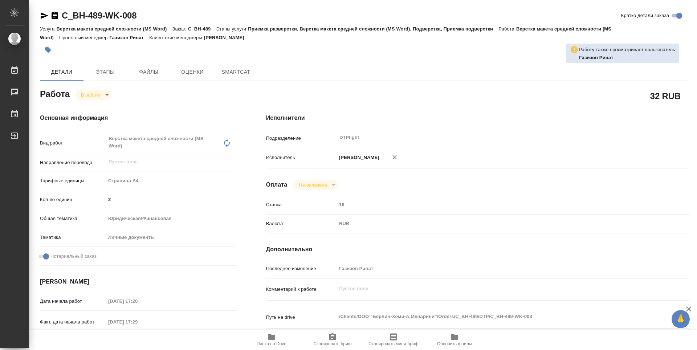
type textarea "x"
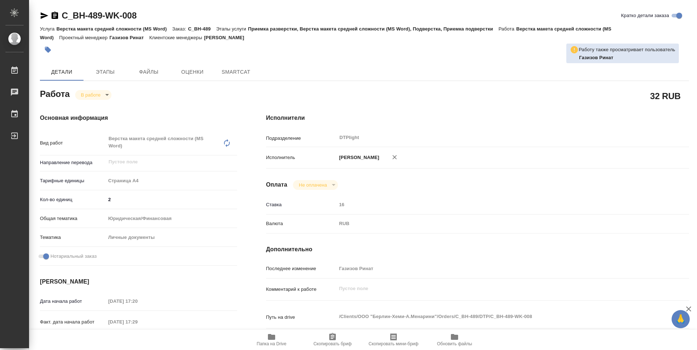
type textarea "x"
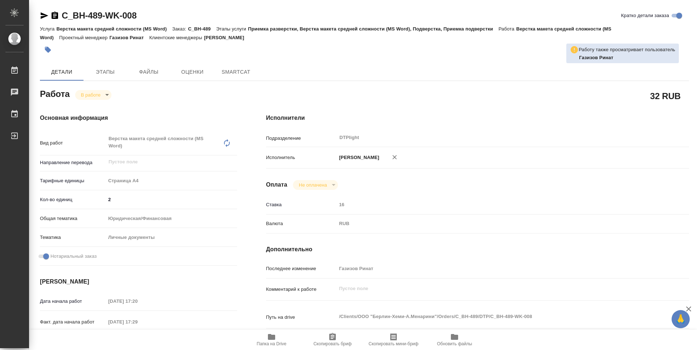
type textarea "x"
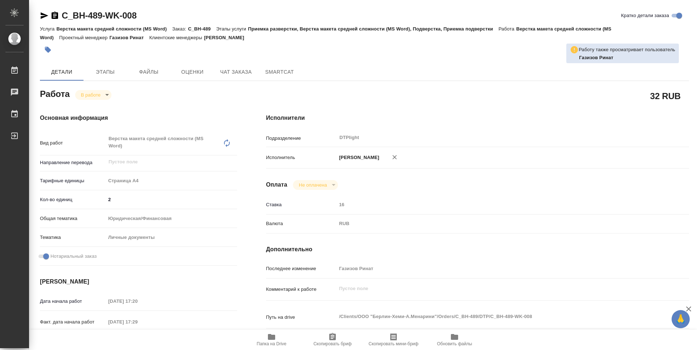
type textarea "x"
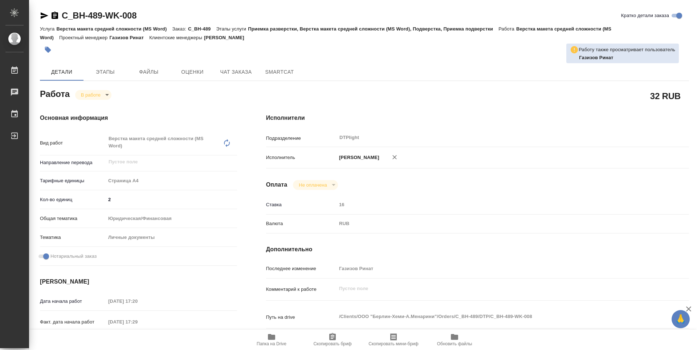
type textarea "x"
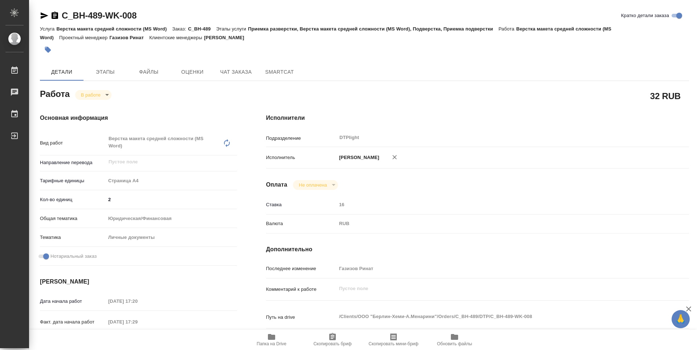
click at [234, 171] on hr at bounding box center [138, 171] width 197 height 0
click at [269, 337] on icon "button" at bounding box center [271, 337] width 7 height 6
type textarea "x"
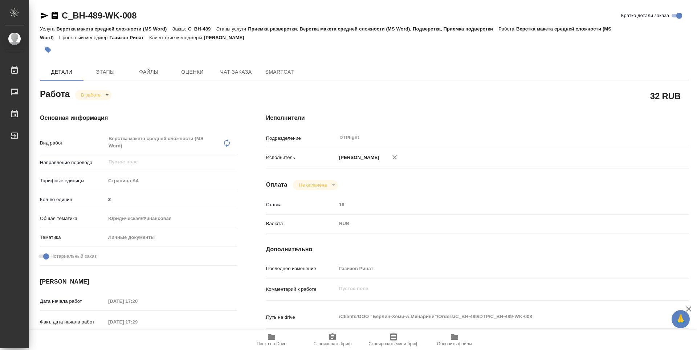
type textarea "x"
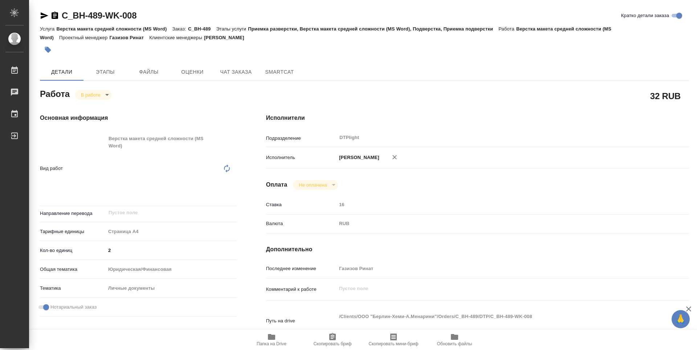
type textarea "x"
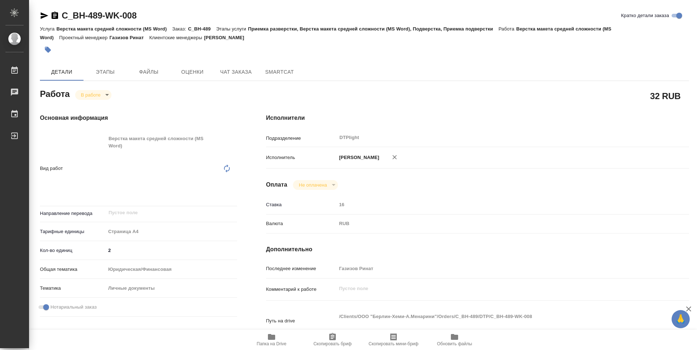
type textarea "x"
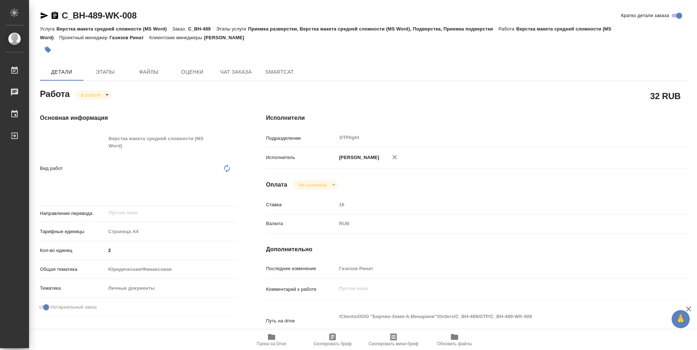
type textarea "x"
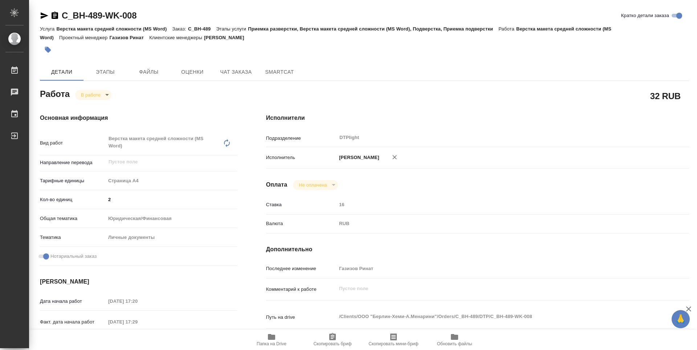
type textarea "x"
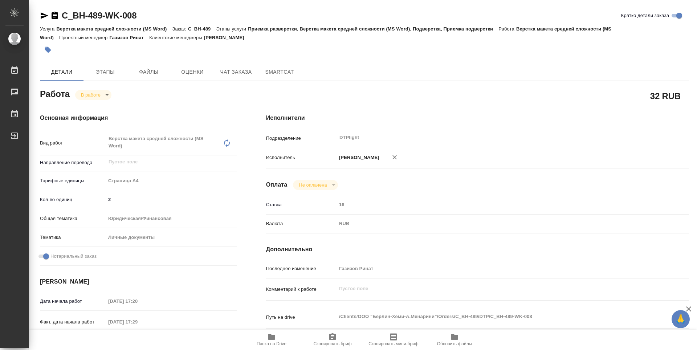
scroll to position [277, 0]
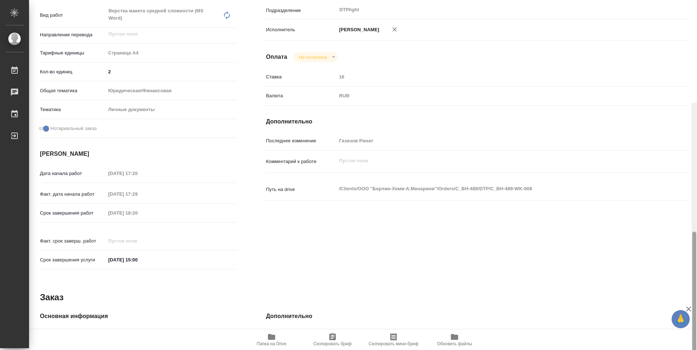
drag, startPoint x: 696, startPoint y: 177, endPoint x: 683, endPoint y: 82, distance: 96.0
click at [687, 83] on div "C_BH-489-WK-008 Кратко детали заказа Услуга Верстка макета средней сложности (M…" at bounding box center [363, 175] width 668 height 350
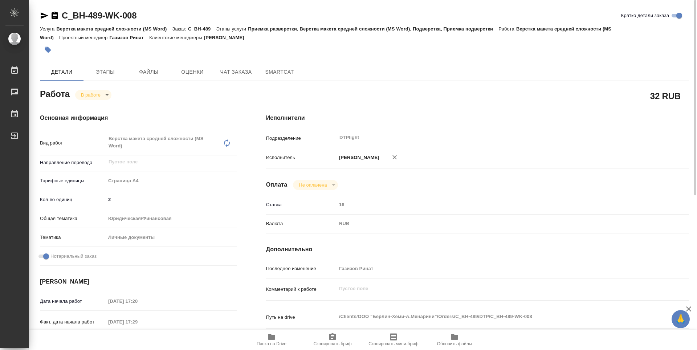
scroll to position [0, 0]
click at [93, 94] on body "🙏 .cls-1 fill:#fff; AWATERA Zubakova Viktoriya Работы 0 Чаты График Выйти C_BH-…" at bounding box center [348, 175] width 697 height 350
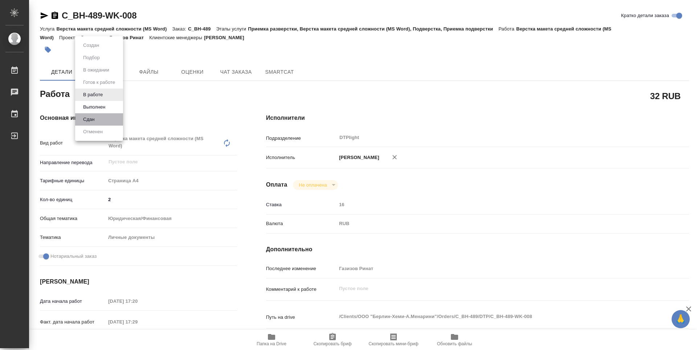
click at [104, 119] on li "Сдан" at bounding box center [99, 119] width 48 height 12
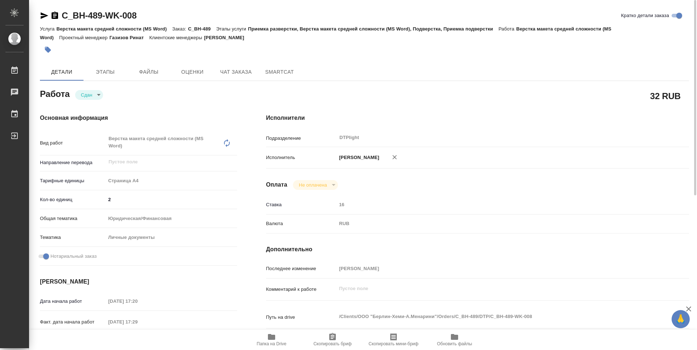
type textarea "x"
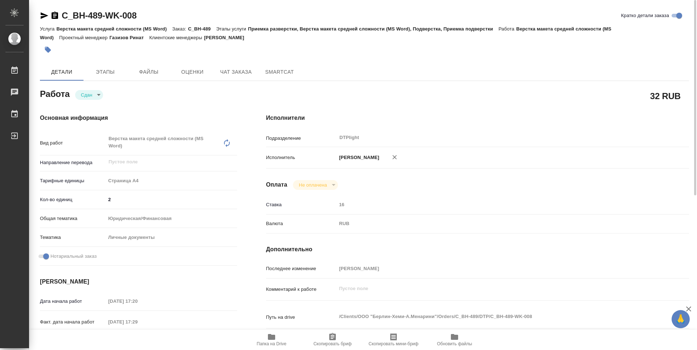
type textarea "x"
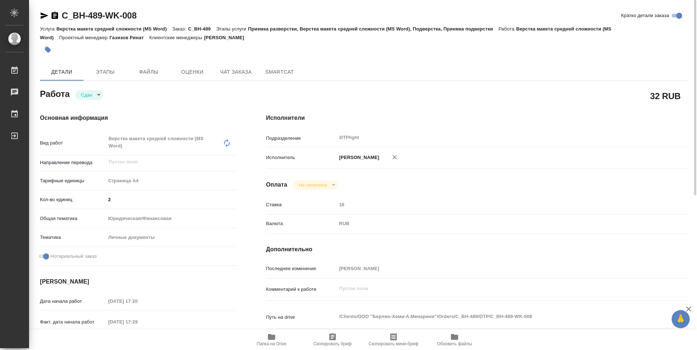
type textarea "x"
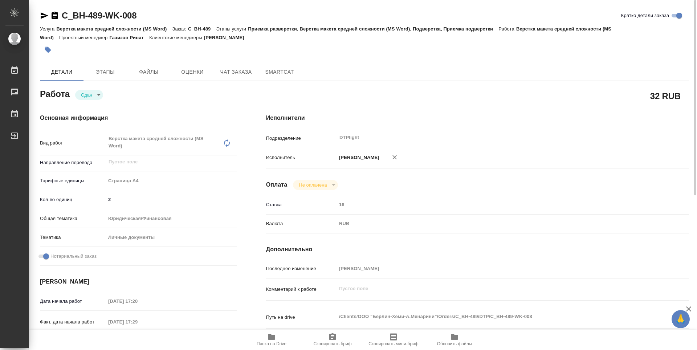
type textarea "x"
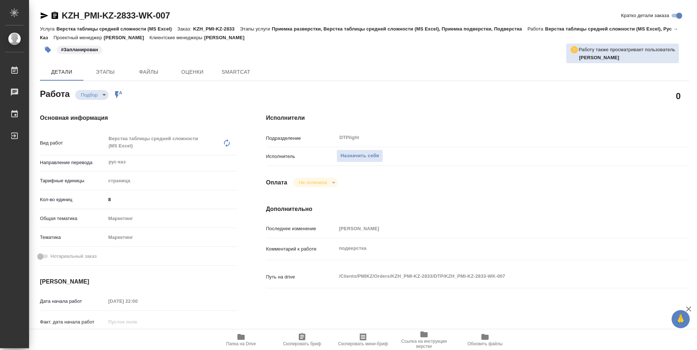
type textarea "x"
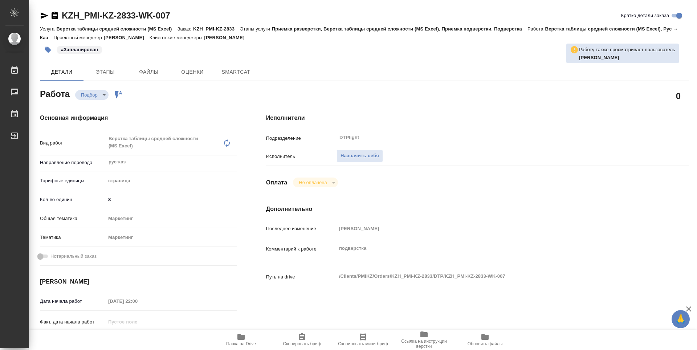
type textarea "x"
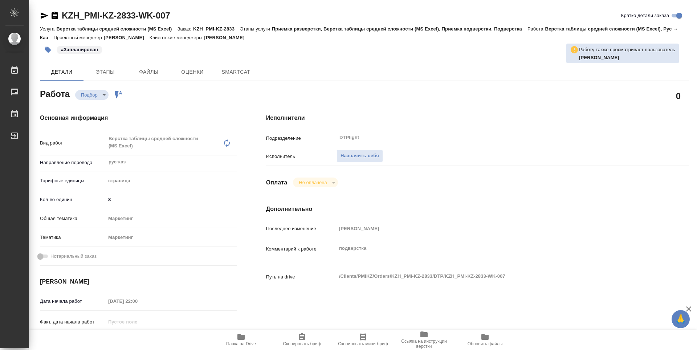
type textarea "x"
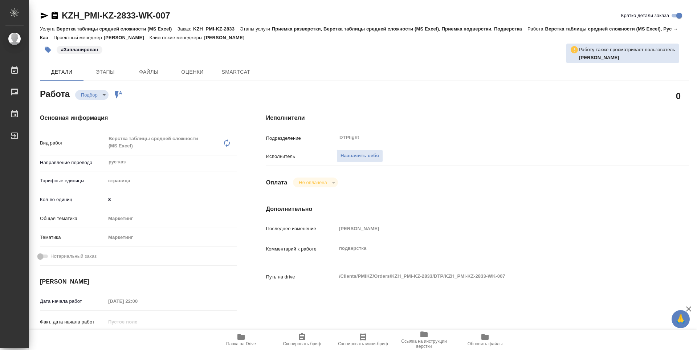
type textarea "x"
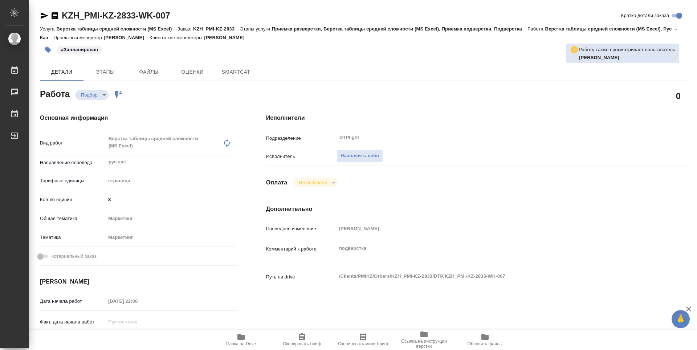
type textarea "x"
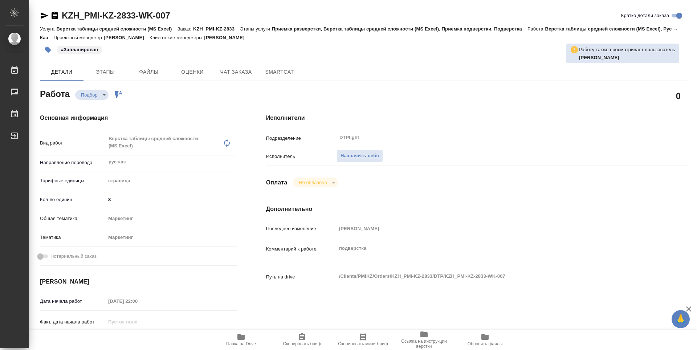
type textarea "x"
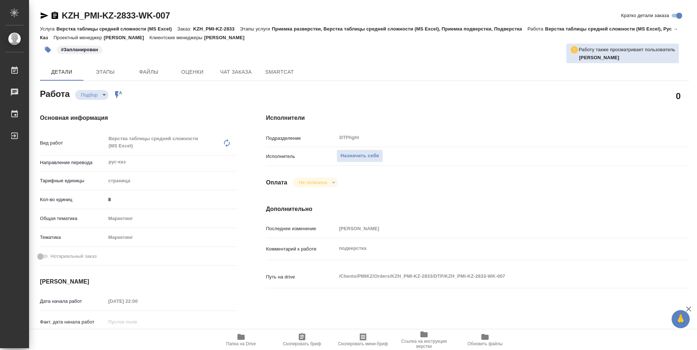
type textarea "x"
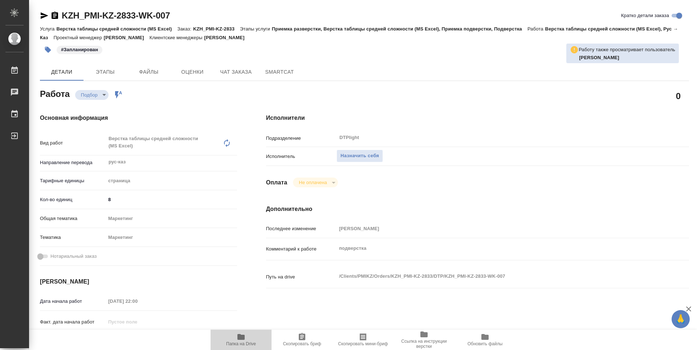
click at [245, 338] on icon "button" at bounding box center [241, 337] width 7 height 6
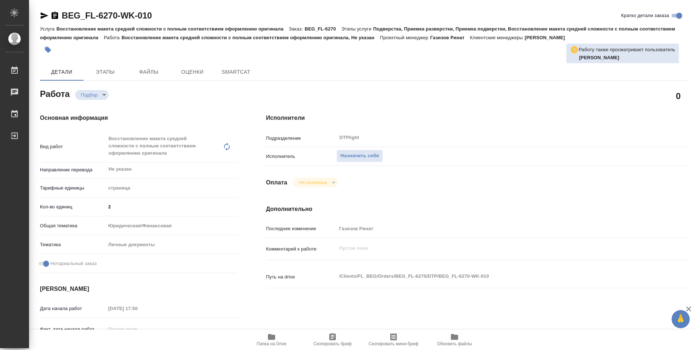
type textarea "x"
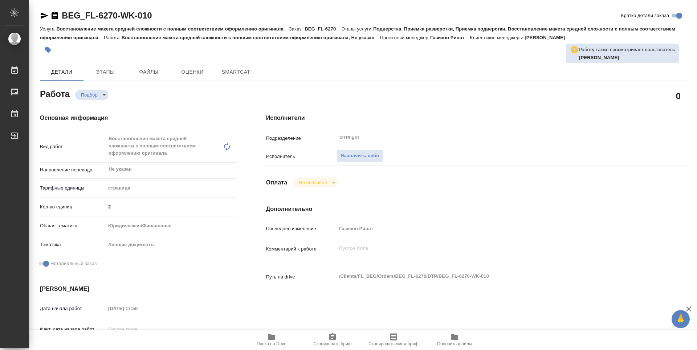
type textarea "x"
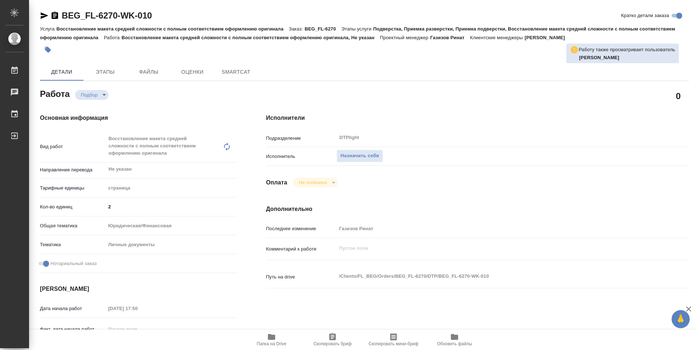
type textarea "x"
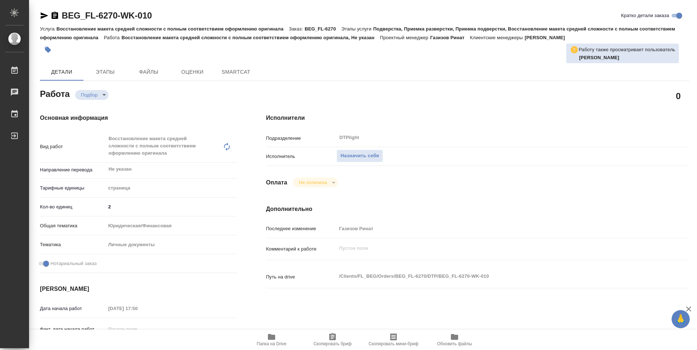
type textarea "x"
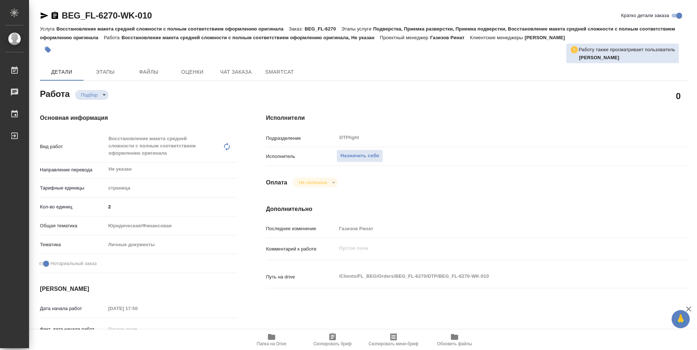
type textarea "x"
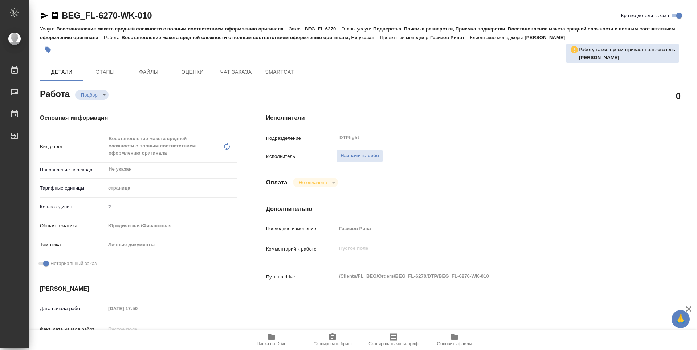
type textarea "x"
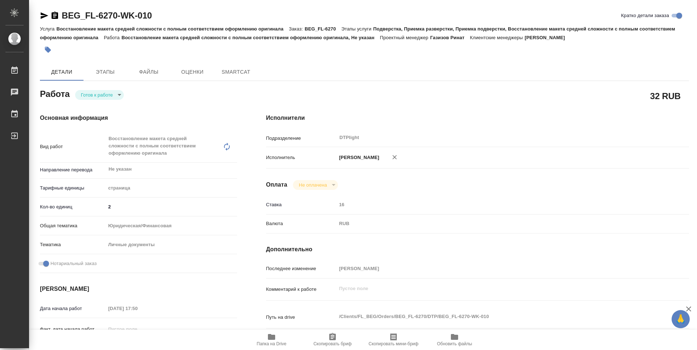
type textarea "x"
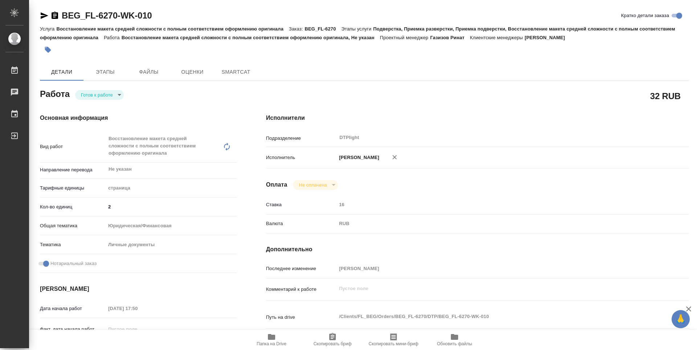
type textarea "x"
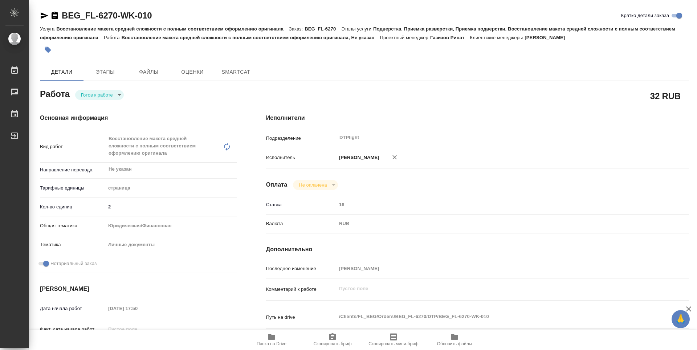
type textarea "x"
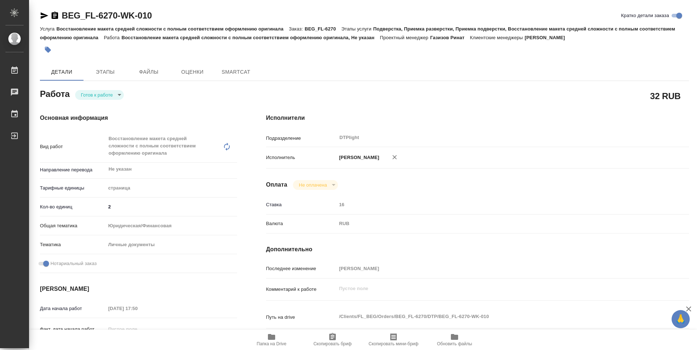
type textarea "x"
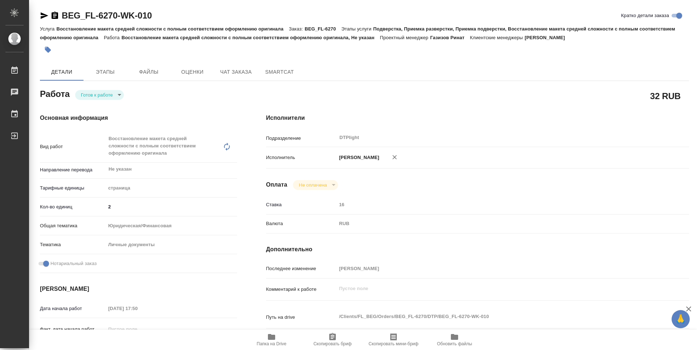
click at [103, 94] on body "🙏 .cls-1 fill:#fff; AWATERA Zubakova Viktoriya Работы Чаты График Выйти BEG_FL-…" at bounding box center [348, 175] width 697 height 350
type textarea "x"
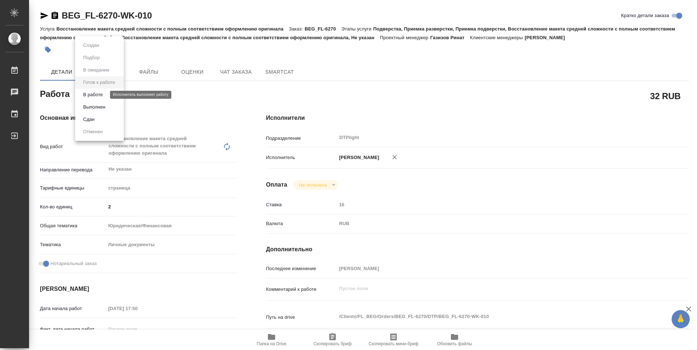
type textarea "x"
click at [105, 97] on button "В работе" at bounding box center [93, 95] width 24 height 8
type textarea "x"
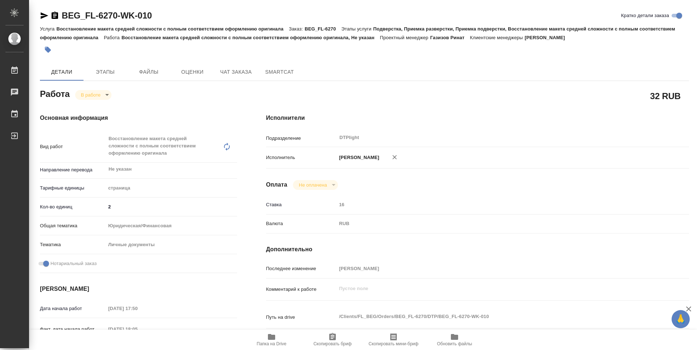
type textarea "x"
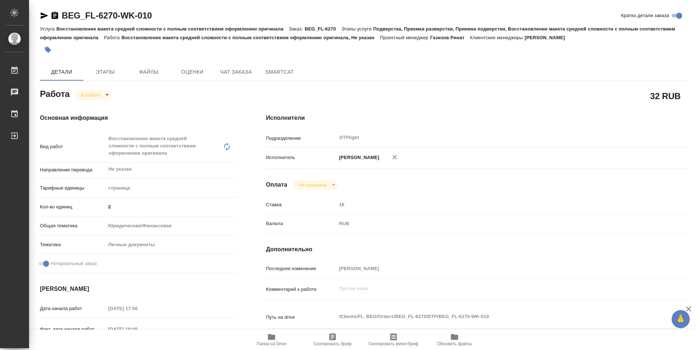
type textarea "x"
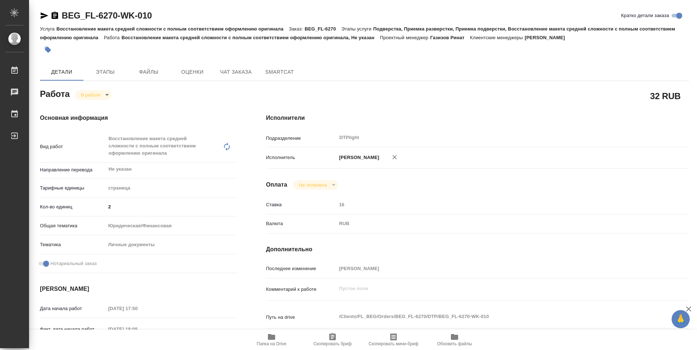
type textarea "x"
drag, startPoint x: 171, startPoint y: 14, endPoint x: 74, endPoint y: 14, distance: 97.3
click at [71, 14] on div "BEG_FL-6270-WK-010 Кратко детали заказа" at bounding box center [364, 16] width 649 height 12
type textarea "x"
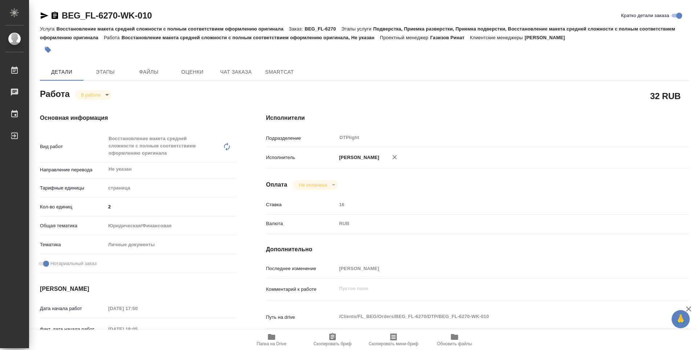
type textarea "x"
drag, startPoint x: 170, startPoint y: 19, endPoint x: 58, endPoint y: 15, distance: 112.0
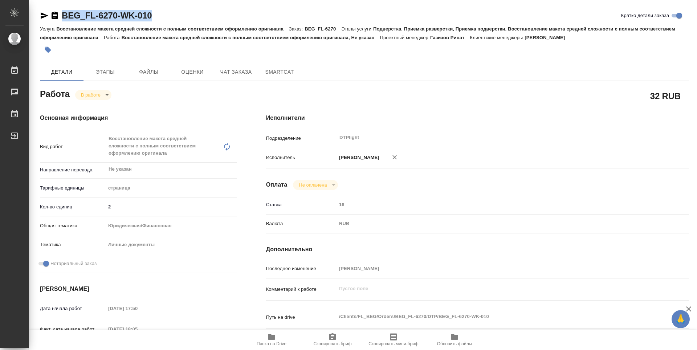
click at [58, 15] on div "BEG_FL-6270-WK-010 Кратко детали заказа" at bounding box center [364, 16] width 649 height 12
copy link "BEG_FL-6270-WK-010"
click at [272, 335] on icon "button" at bounding box center [271, 337] width 7 height 6
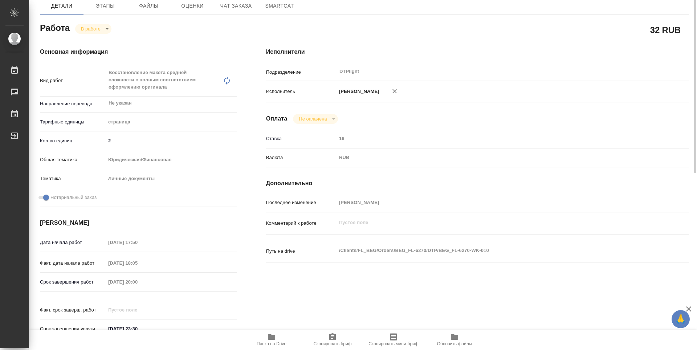
scroll to position [30, 0]
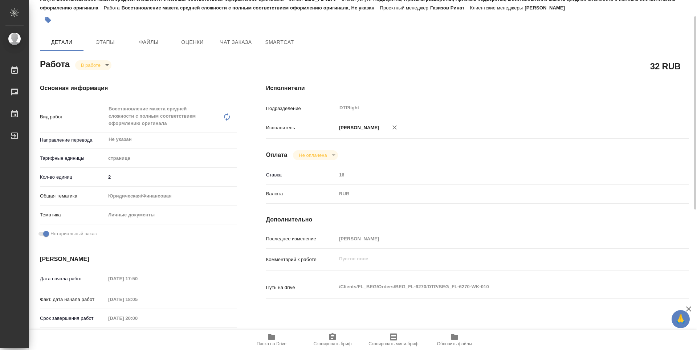
click at [101, 68] on body "🙏 .cls-1 fill:#fff; AWATERA Zubakova Viktoriya Работы 0 Чаты График Выйти BEG_F…" at bounding box center [348, 175] width 697 height 350
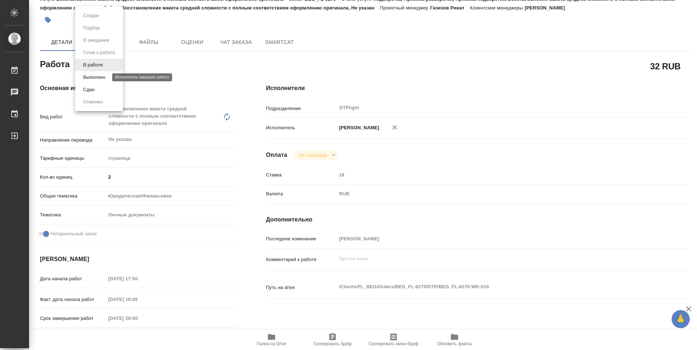
click at [98, 75] on button "Выполнен" at bounding box center [94, 77] width 27 height 8
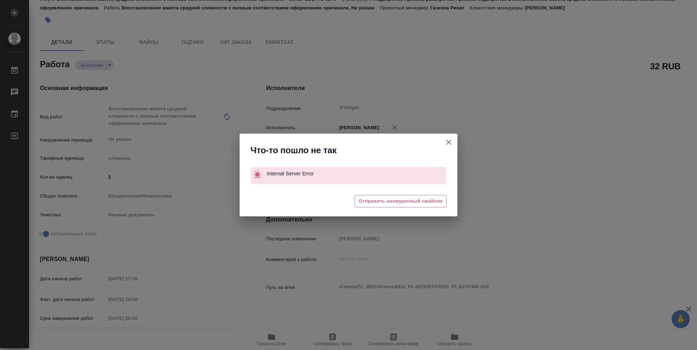
type textarea "x"
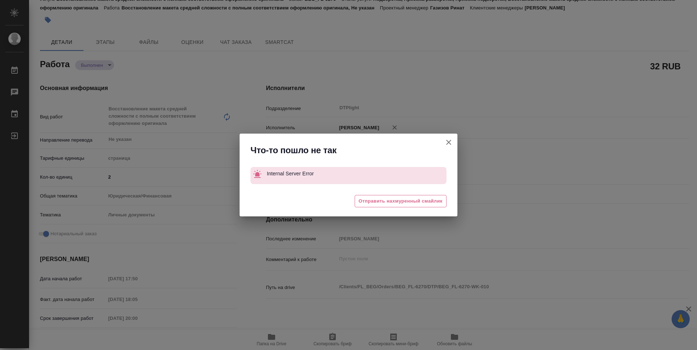
type textarea "x"
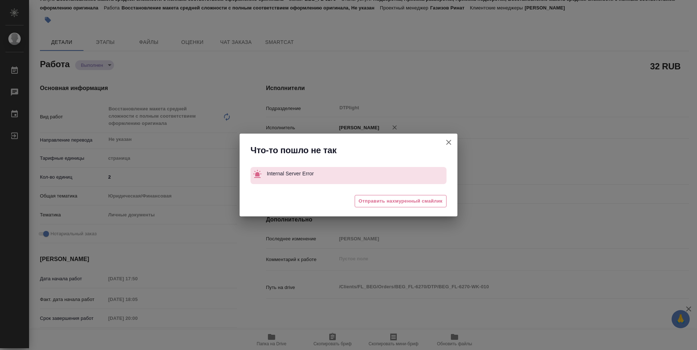
type textarea "x"
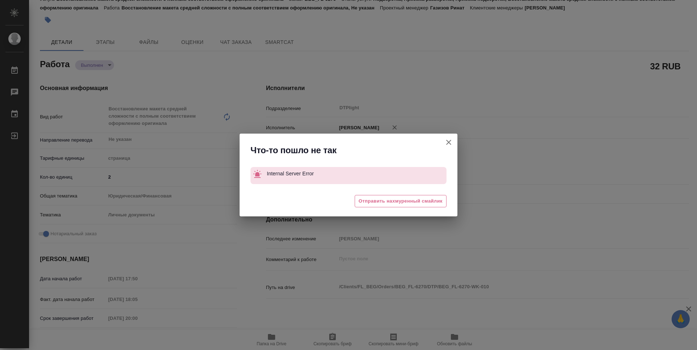
type textarea "x"
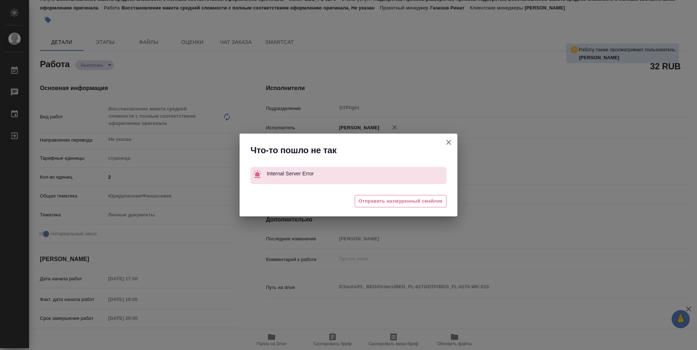
click at [450, 139] on icon "button" at bounding box center [449, 142] width 9 height 9
type textarea "x"
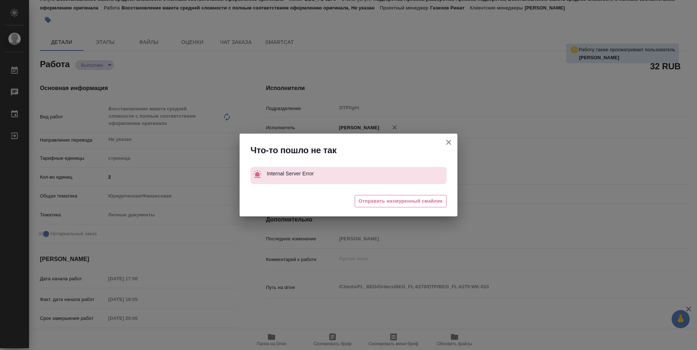
type textarea "x"
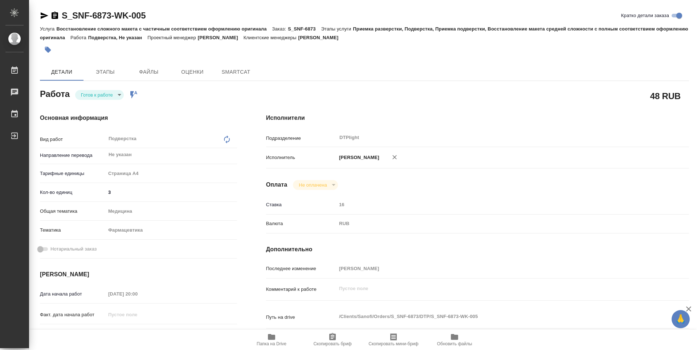
type textarea "x"
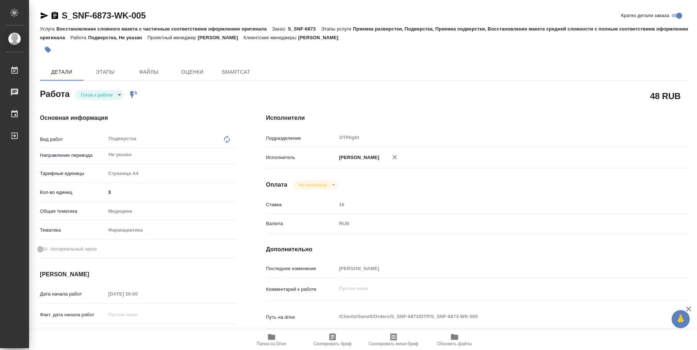
type textarea "x"
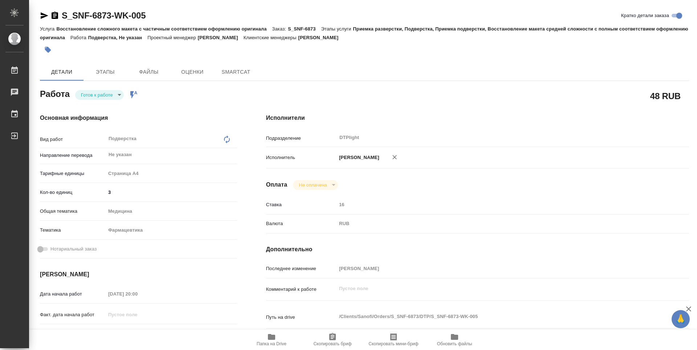
type textarea "x"
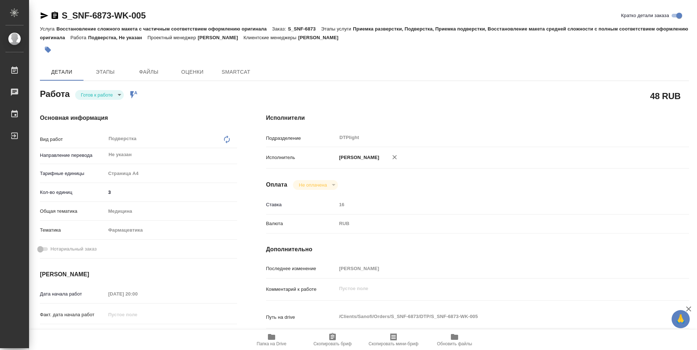
type textarea "x"
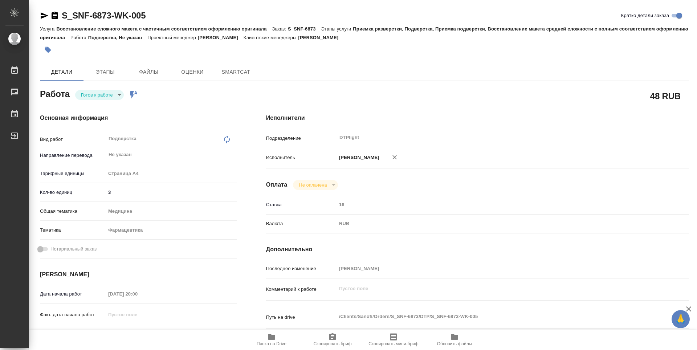
type textarea "x"
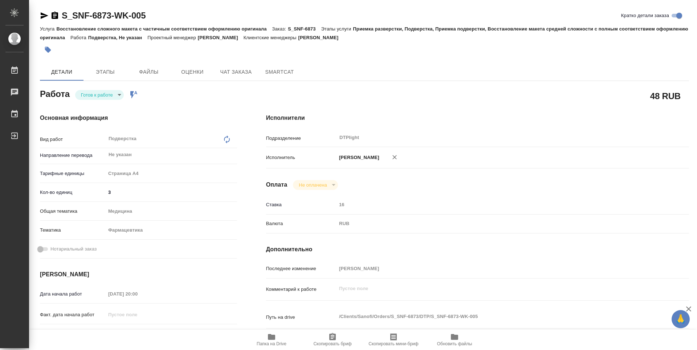
type textarea "x"
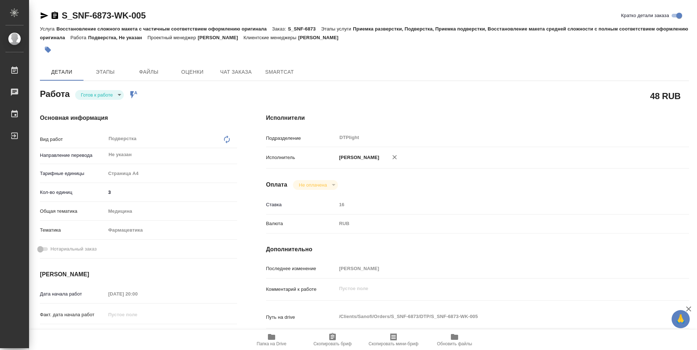
type textarea "x"
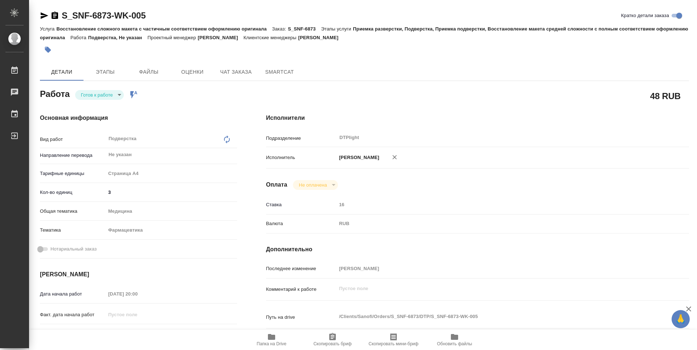
click at [273, 336] on icon "button" at bounding box center [271, 337] width 7 height 6
drag, startPoint x: 165, startPoint y: 19, endPoint x: 64, endPoint y: 22, distance: 101.4
click at [64, 22] on div "S_SNF-6873-WK-005 Кратко детали заказа" at bounding box center [364, 17] width 649 height 15
copy link "S_SNF-6873-WK-005"
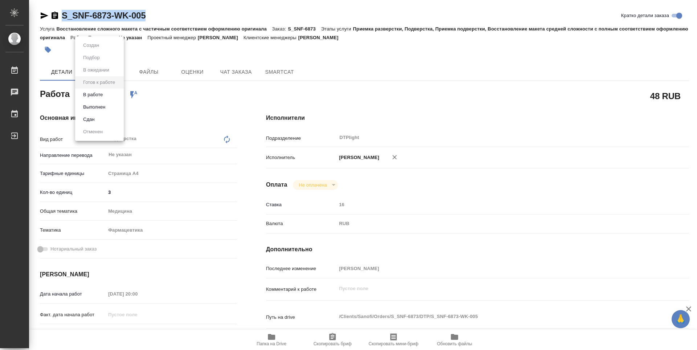
click at [106, 96] on body "🙏 .cls-1 fill:#fff; AWATERA Zubakova Viktoriya Работы 0 Чаты График Выйти S_SNF…" at bounding box center [348, 175] width 697 height 350
click at [105, 96] on button "В работе" at bounding box center [93, 95] width 24 height 8
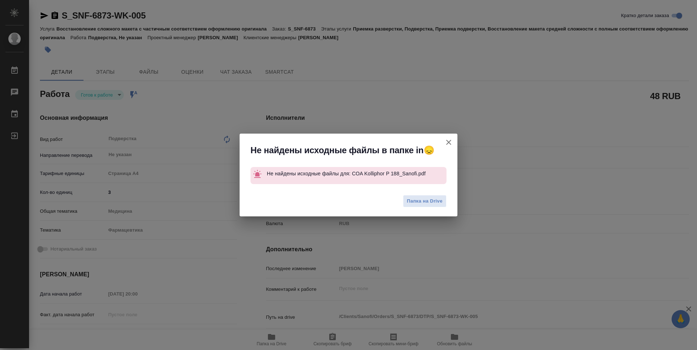
type textarea "x"
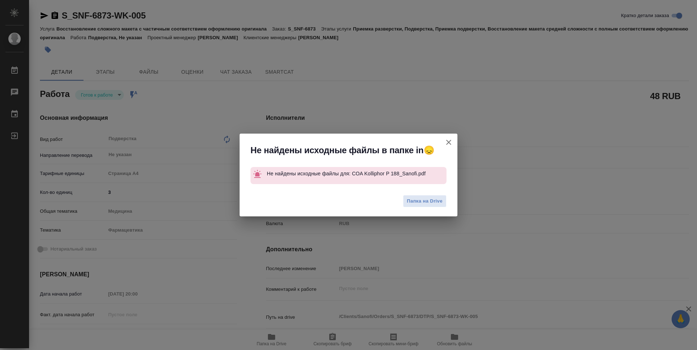
type textarea "x"
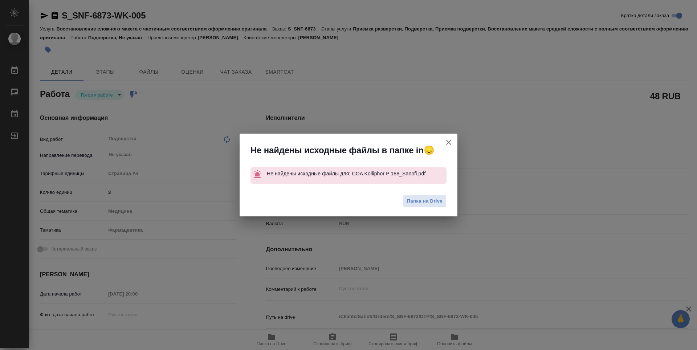
type textarea "x"
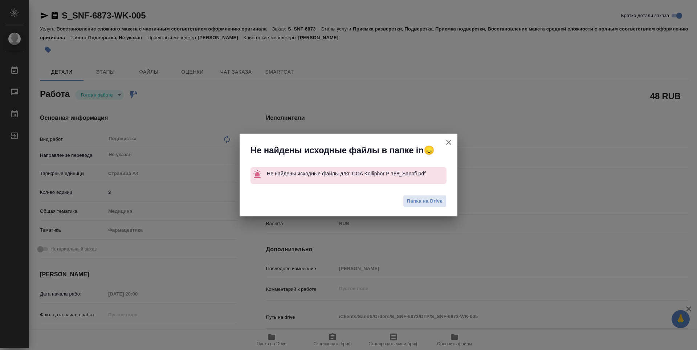
type textarea "x"
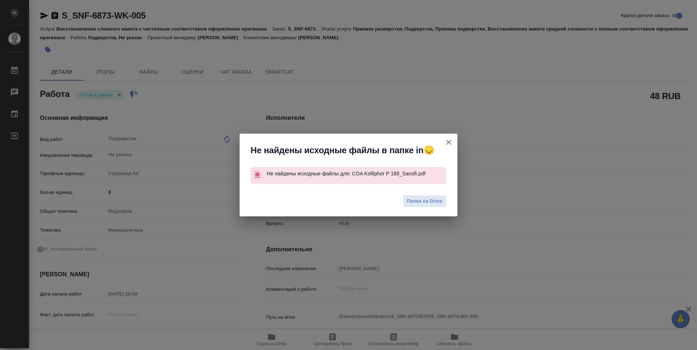
click at [452, 141] on icon "button" at bounding box center [449, 142] width 9 height 9
type textarea "x"
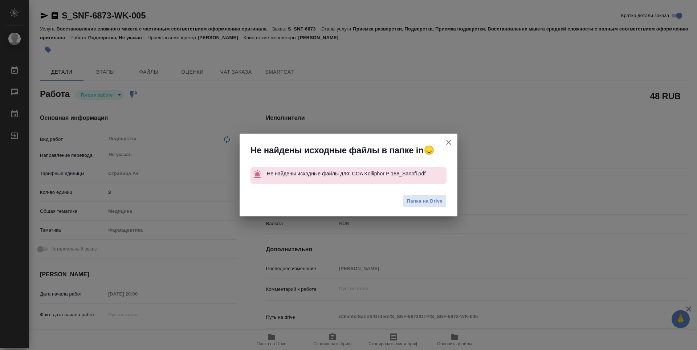
type textarea "x"
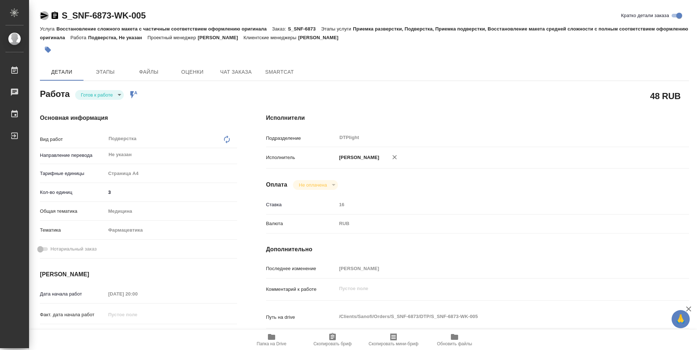
click at [43, 16] on icon "button" at bounding box center [44, 15] width 9 height 9
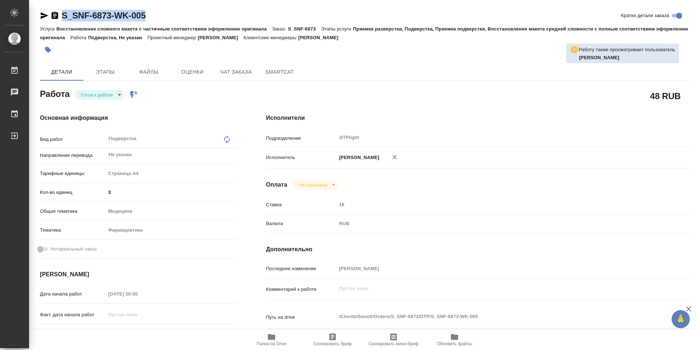
drag, startPoint x: 143, startPoint y: 19, endPoint x: 55, endPoint y: 18, distance: 88.3
click at [55, 18] on div "S_SNF-6873-WK-005 Кратко детали заказа" at bounding box center [364, 16] width 649 height 12
copy link "S_SNF-6873-WK-005"
click at [114, 94] on body "🙏 .cls-1 fill:#fff; AWATERA Zubakova Viktoriya Работы 0 Чаты График Выйти S_SNF…" at bounding box center [348, 175] width 697 height 350
click at [107, 91] on li "В работе" at bounding box center [99, 95] width 49 height 12
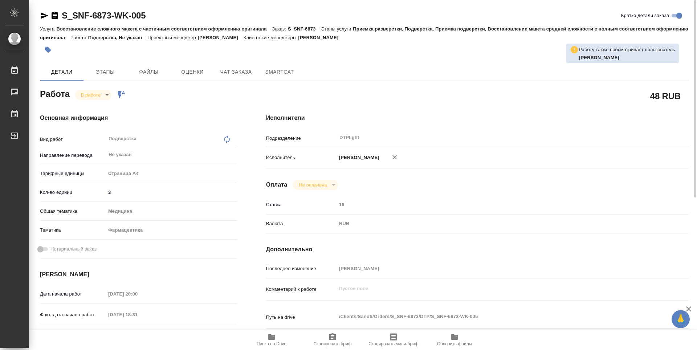
type textarea "x"
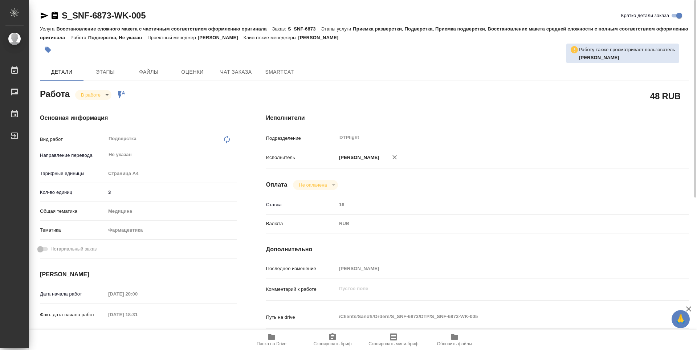
type textarea "x"
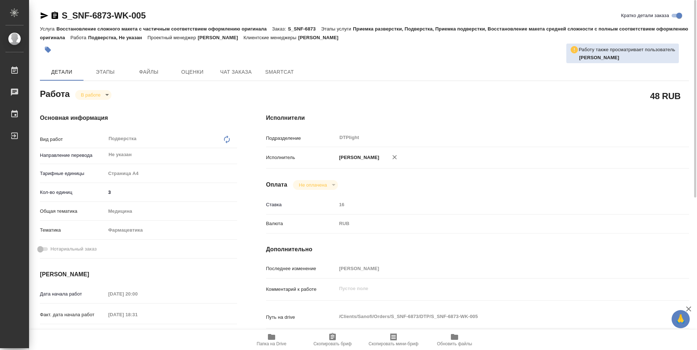
type textarea "x"
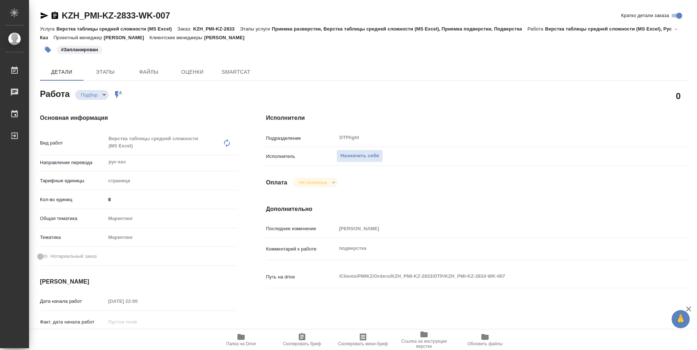
type textarea "x"
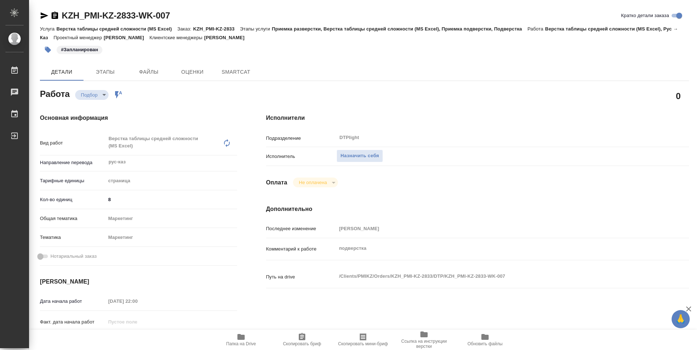
type textarea "x"
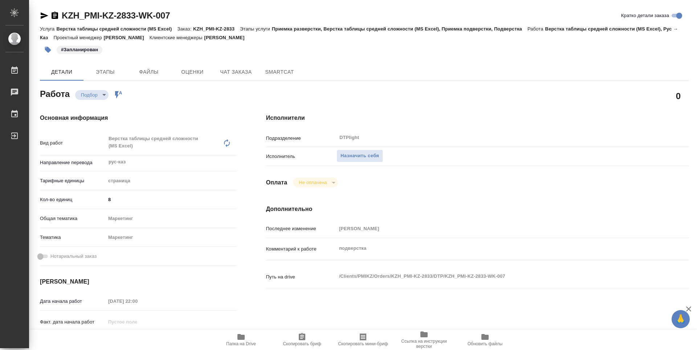
type textarea "x"
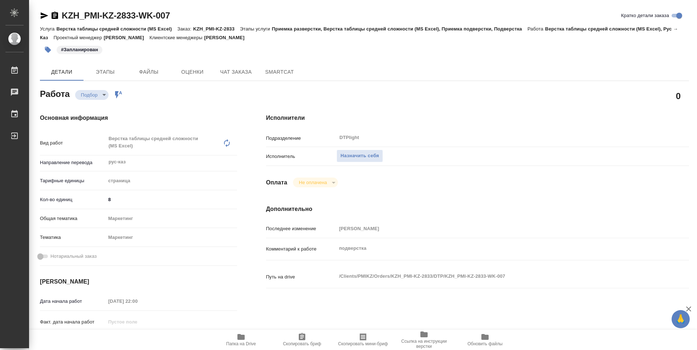
type textarea "x"
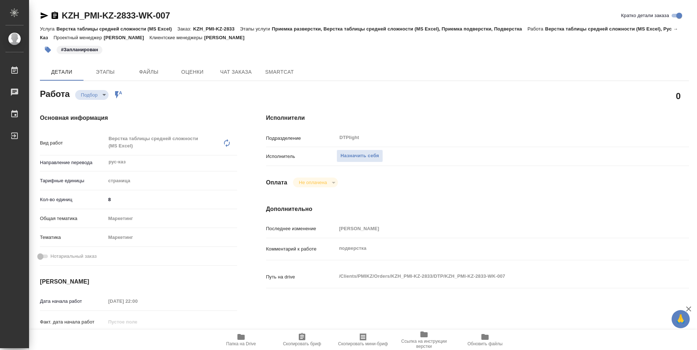
type textarea "x"
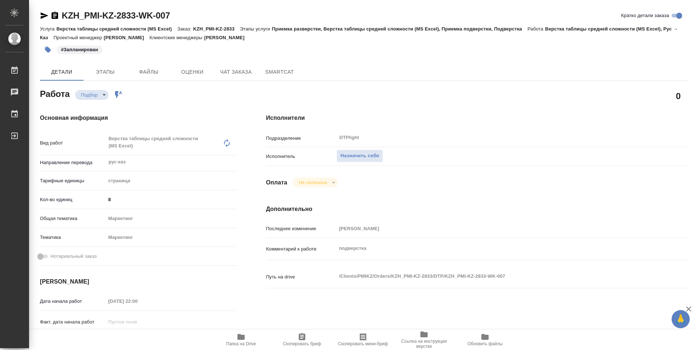
click at [243, 338] on icon "button" at bounding box center [241, 337] width 7 height 6
type textarea "x"
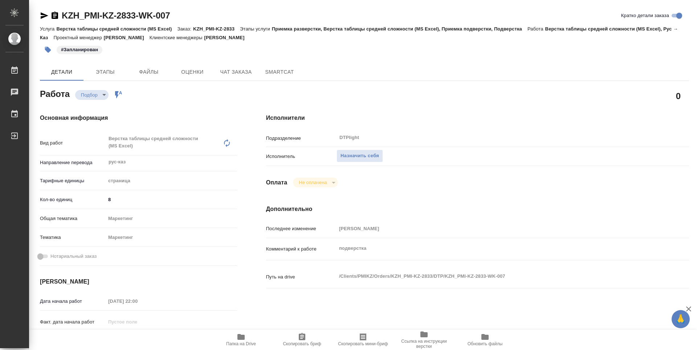
type textarea "x"
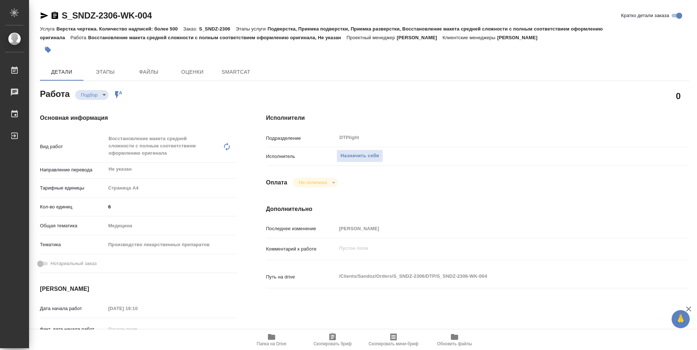
type textarea "x"
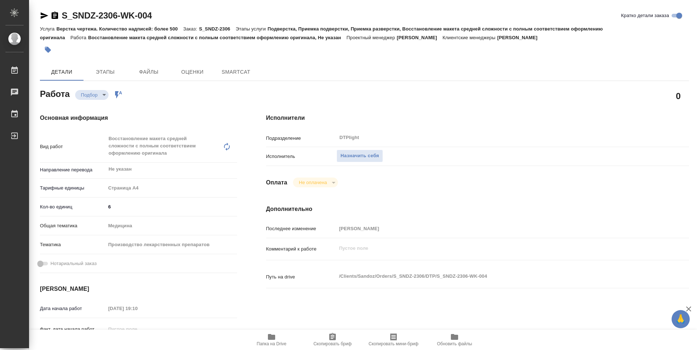
type textarea "x"
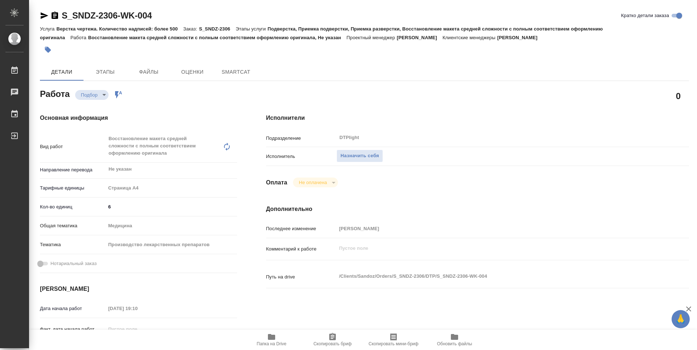
type textarea "x"
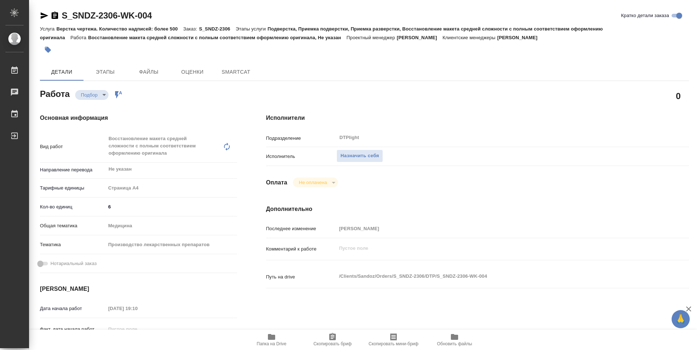
type textarea "x"
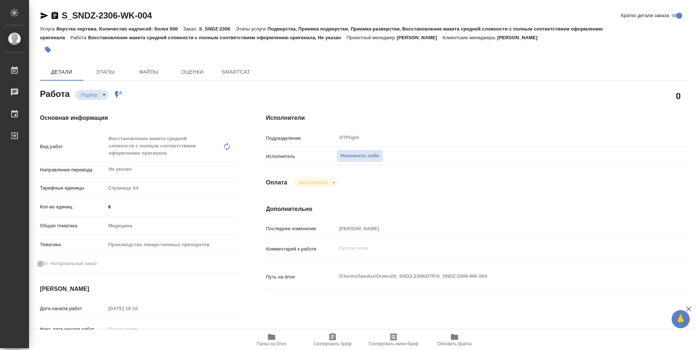
type textarea "x"
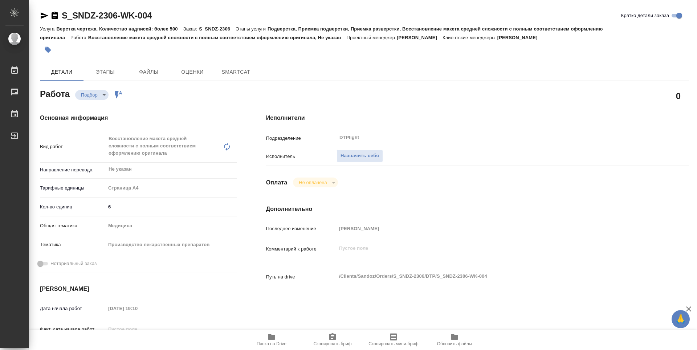
type textarea "x"
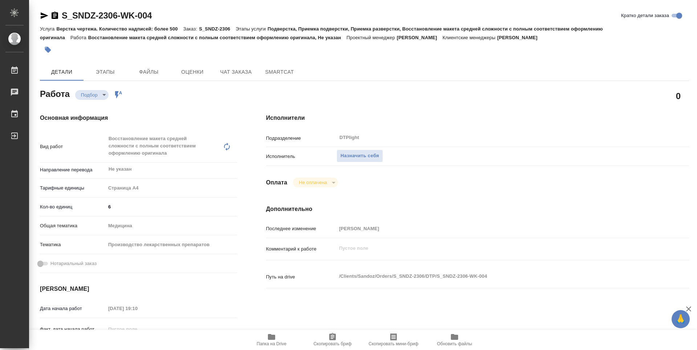
type textarea "x"
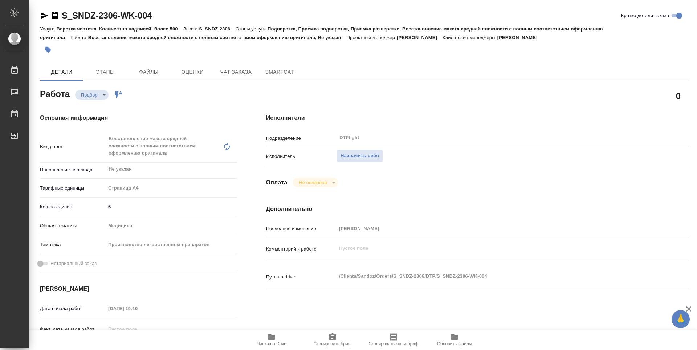
type textarea "x"
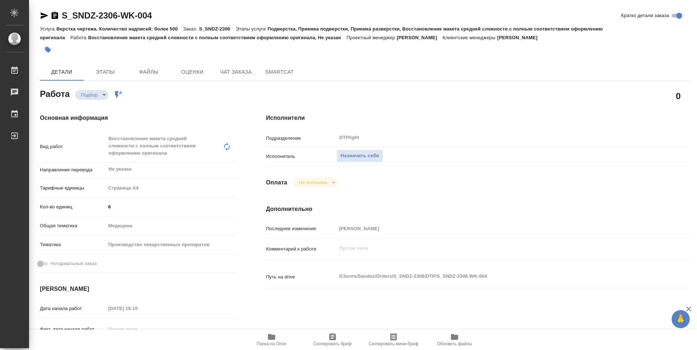
click at [266, 342] on span "Папка на Drive" at bounding box center [272, 343] width 30 height 5
click at [368, 158] on span "Назначить себя" at bounding box center [360, 156] width 39 height 8
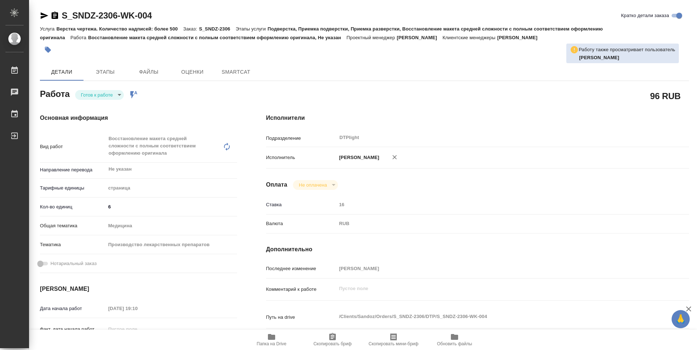
type textarea "x"
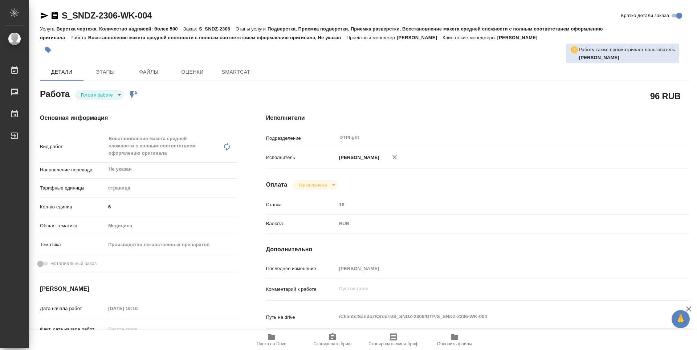
type textarea "x"
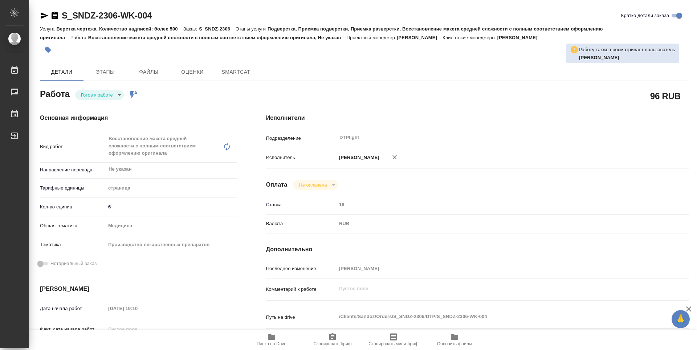
type textarea "x"
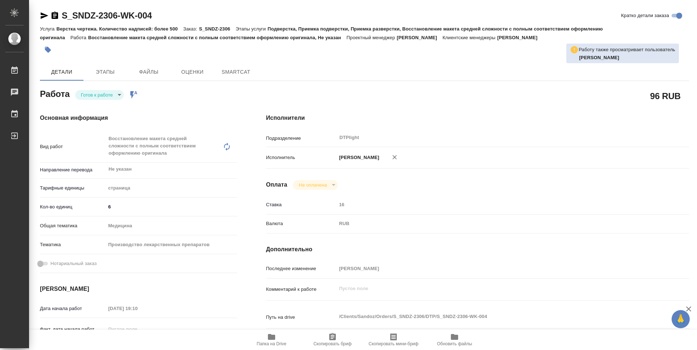
type textarea "x"
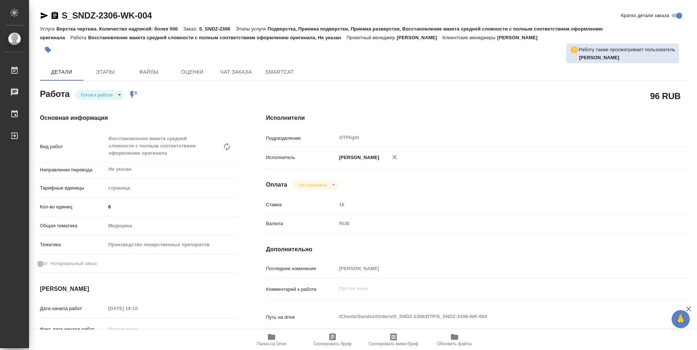
click at [109, 88] on div "Работа Готов к работе readyForWork Работа включена в последовательность" at bounding box center [138, 93] width 197 height 13
click at [105, 94] on body "🙏 .cls-1 fill:#fff; AWATERA Zubakova Viktoriya Работы Чаты График Выйти S_SNDZ-…" at bounding box center [348, 175] width 697 height 350
type textarea "x"
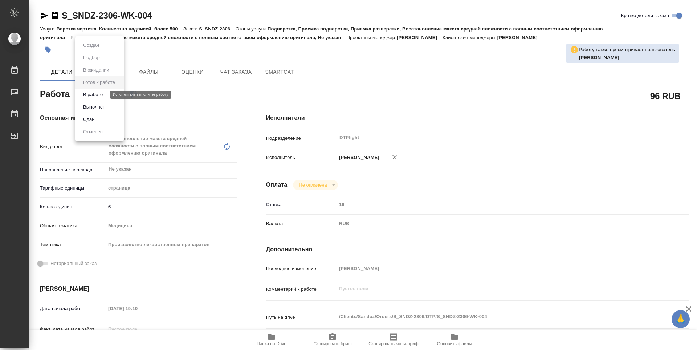
type textarea "x"
click at [100, 93] on button "В работе" at bounding box center [93, 95] width 24 height 8
type textarea "x"
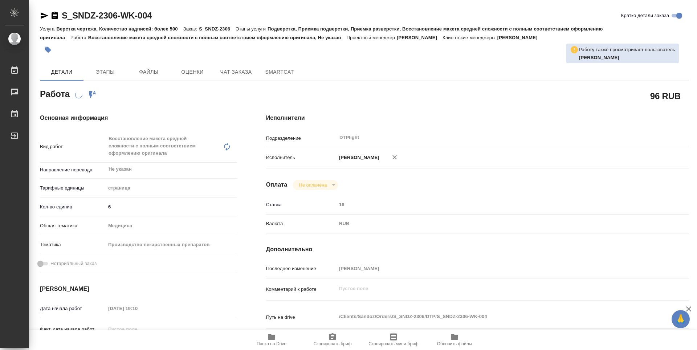
type textarea "x"
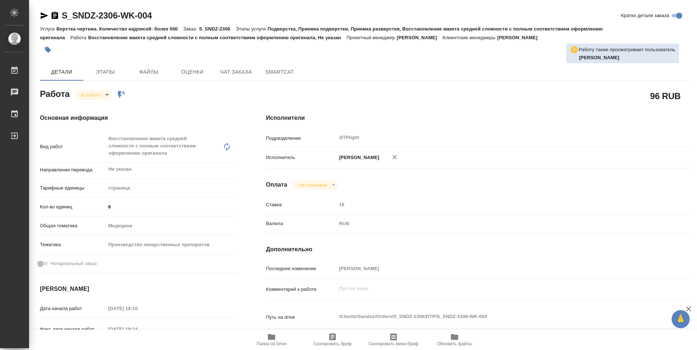
type textarea "x"
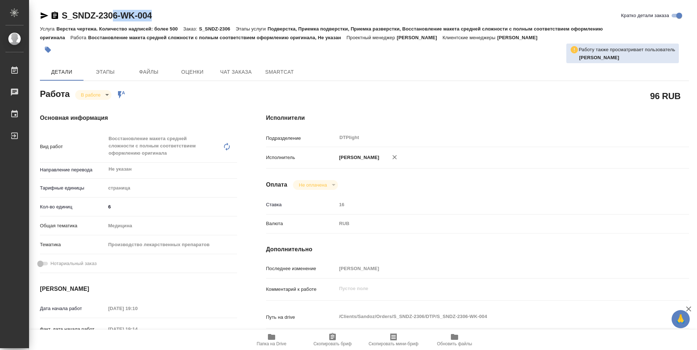
type textarea "x"
drag, startPoint x: 158, startPoint y: 15, endPoint x: 59, endPoint y: 13, distance: 99.2
click at [59, 13] on div "S_SNDZ-2306-WK-004 Кратко детали заказа" at bounding box center [364, 16] width 649 height 12
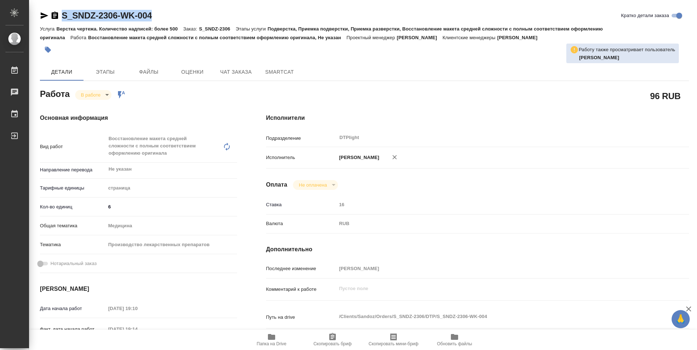
type textarea "x"
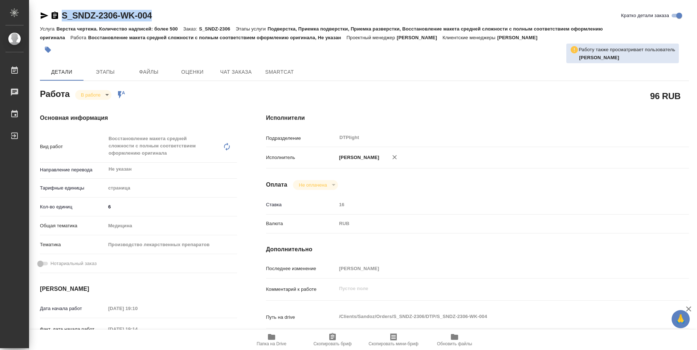
copy link "S_SNDZ-2306-WK-004"
type textarea "x"
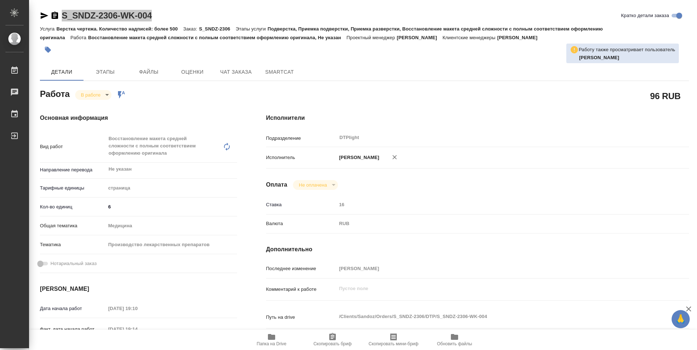
type textarea "x"
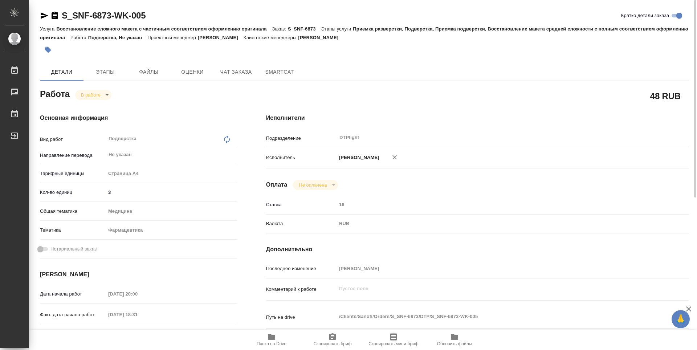
click at [271, 335] on icon "button" at bounding box center [271, 337] width 7 height 6
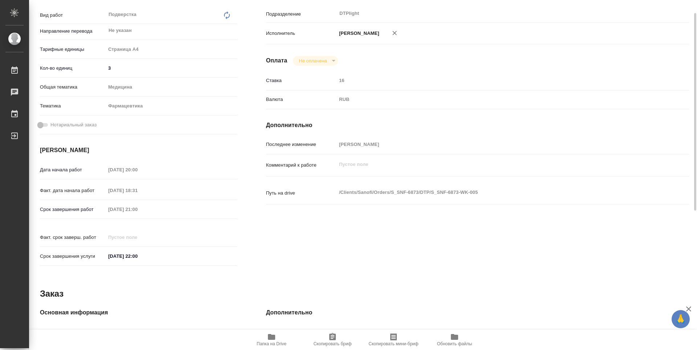
scroll to position [88, 0]
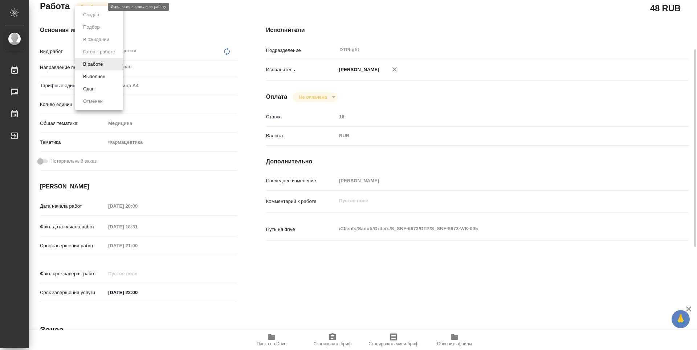
click at [98, 8] on body "🙏 .cls-1 fill:#fff; AWATERA Zubakova Viktoriya Работы 0 Чаты График Выйти S_SNF…" at bounding box center [348, 175] width 697 height 350
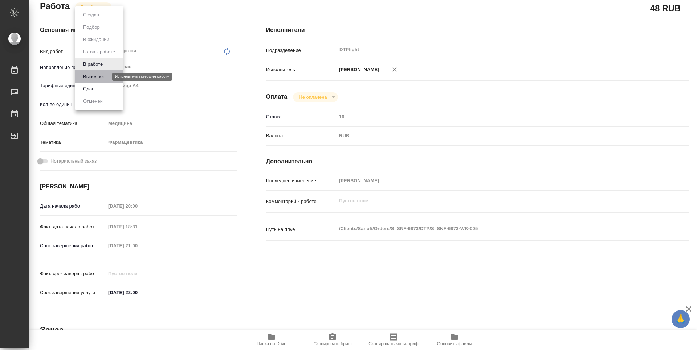
click at [107, 77] on button "Выполнен" at bounding box center [94, 77] width 27 height 8
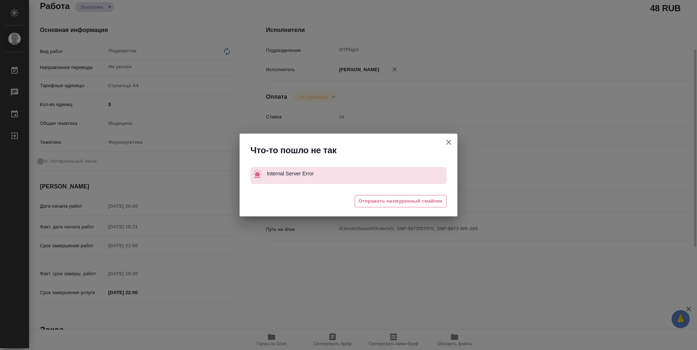
type textarea "x"
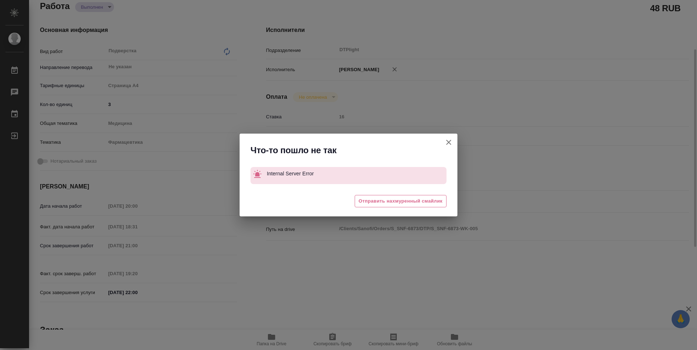
type textarea "x"
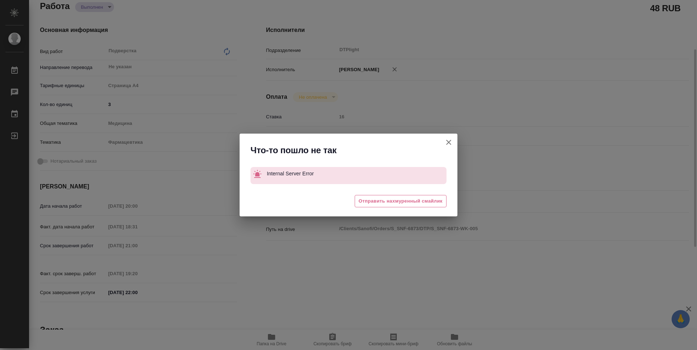
type textarea "x"
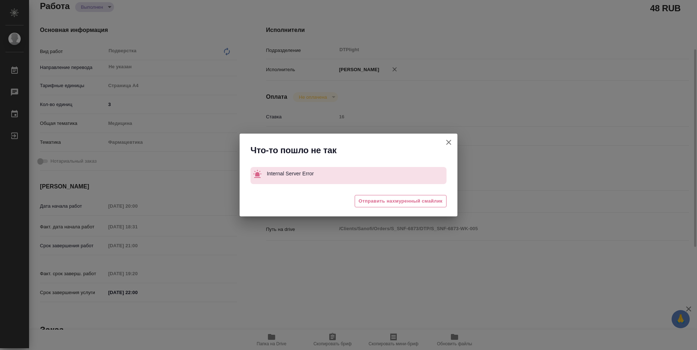
click at [446, 143] on icon "button" at bounding box center [449, 142] width 9 height 9
type textarea "x"
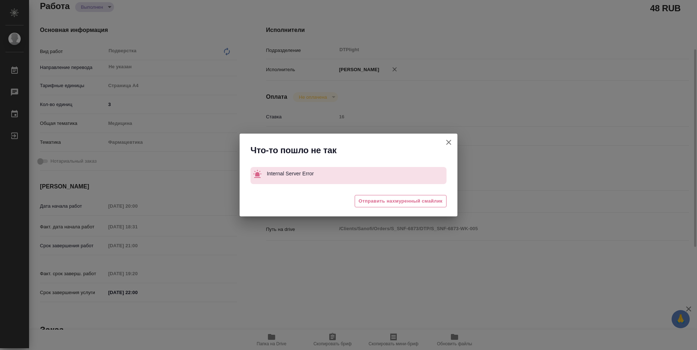
type textarea "x"
